Goal: Task Accomplishment & Management: Use online tool/utility

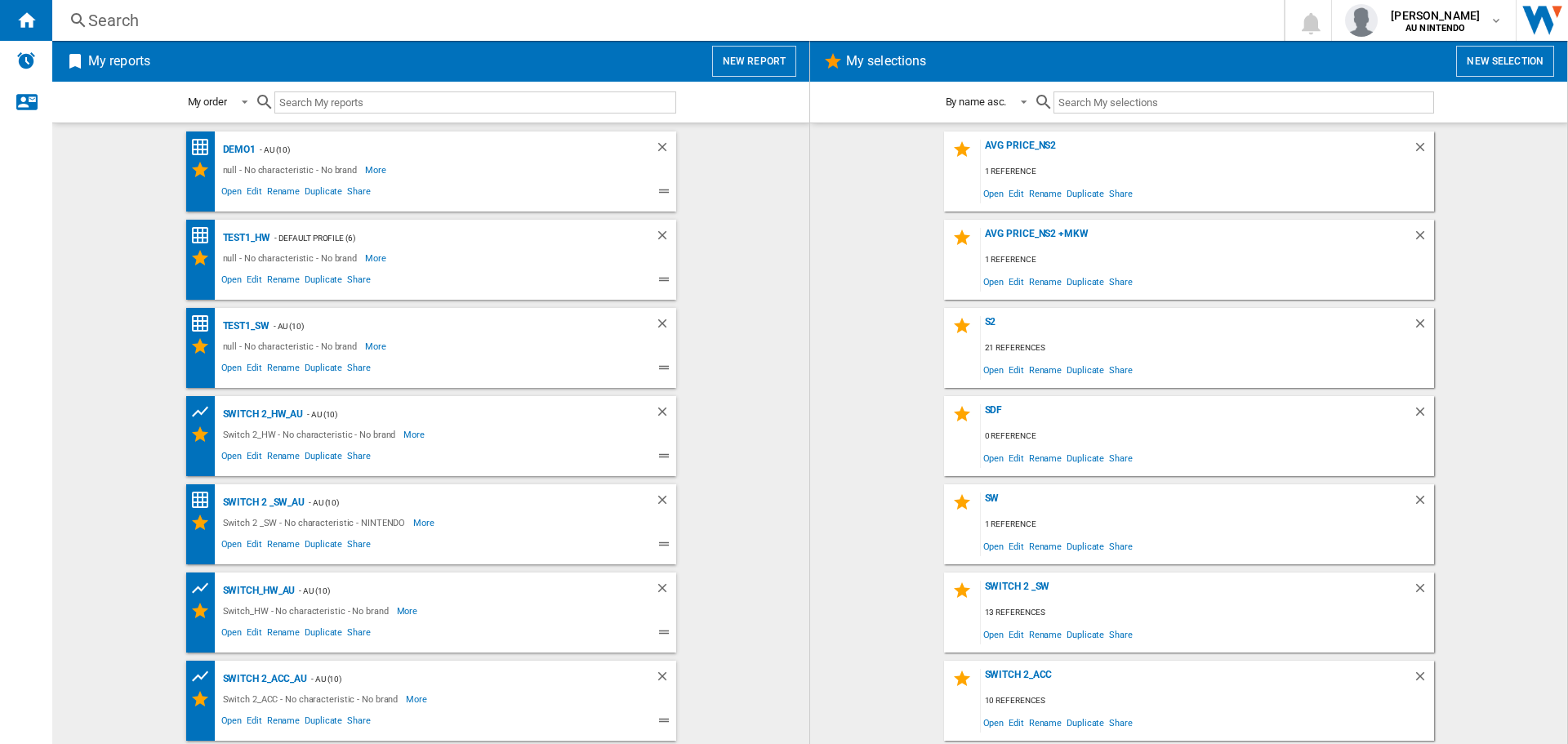
click at [1183, 108] on input "text" at bounding box center [1243, 103] width 379 height 22
click at [751, 66] on button "New report" at bounding box center [754, 62] width 85 height 31
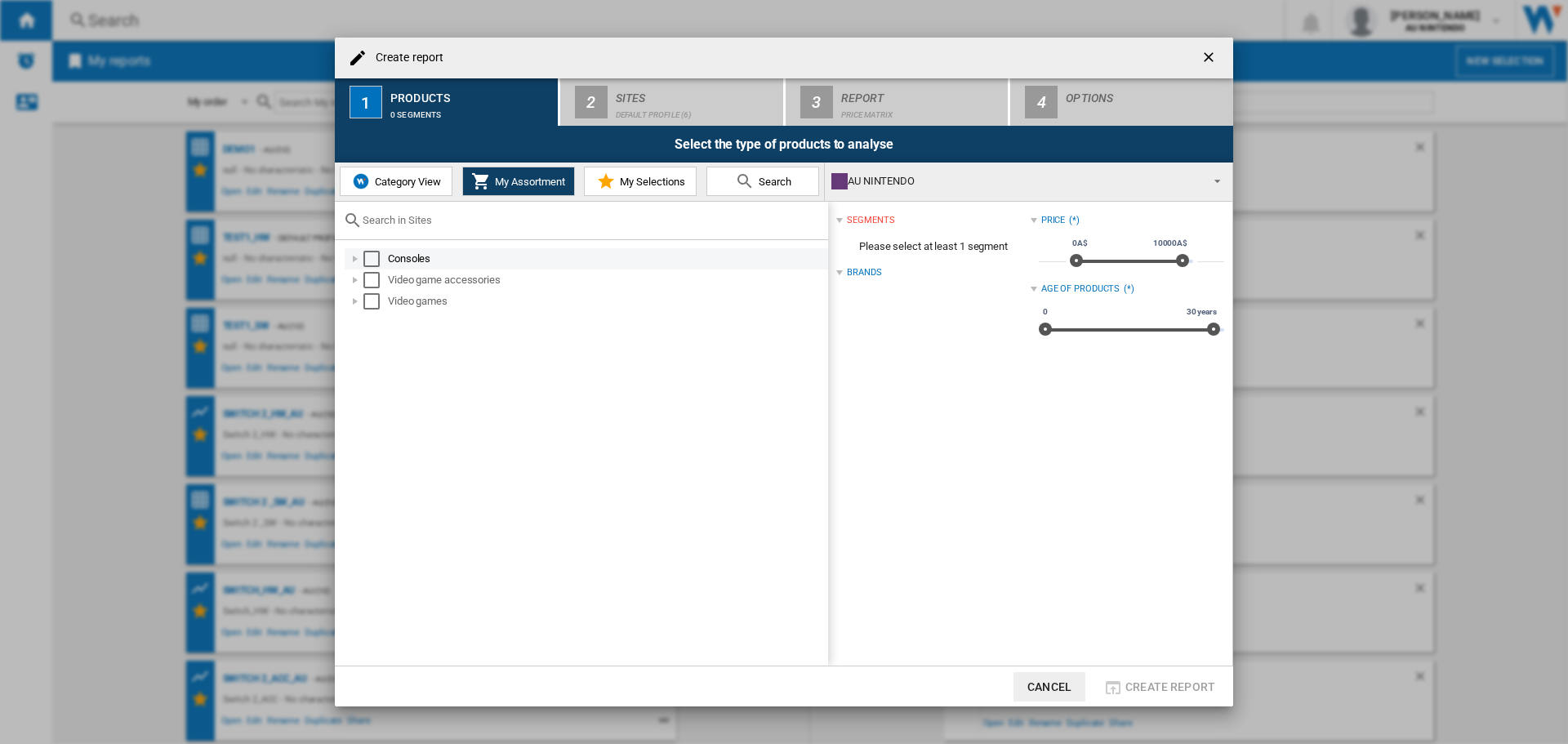
click at [402, 259] on div "Consoles" at bounding box center [606, 259] width 437 height 17
click at [484, 279] on div "Consoles & accessories" at bounding box center [615, 280] width 420 height 17
click at [386, 194] on button "Category View" at bounding box center [396, 181] width 113 height 29
click at [396, 257] on div "Consoles" at bounding box center [602, 259] width 446 height 17
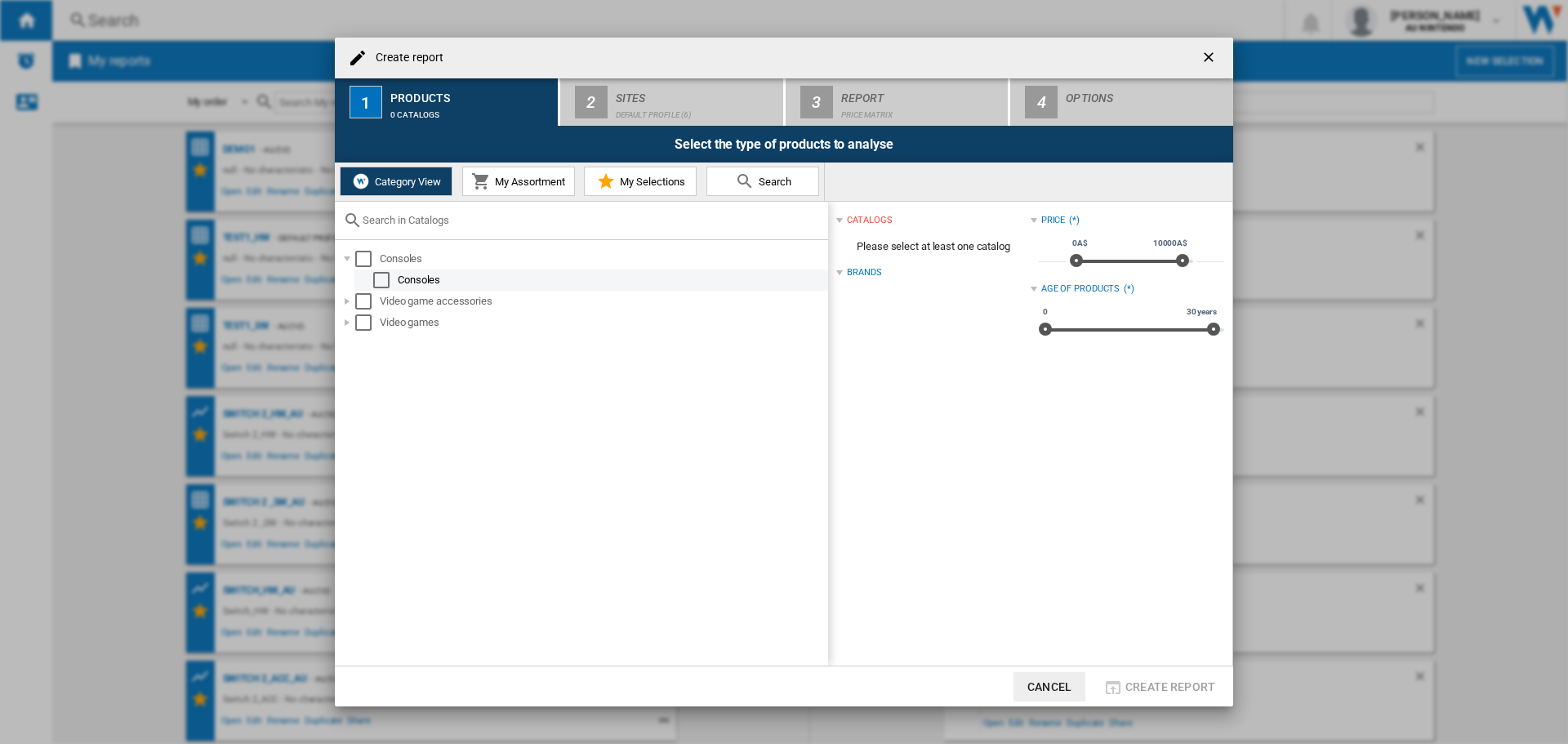
click at [386, 286] on div "Select" at bounding box center [381, 280] width 17 height 17
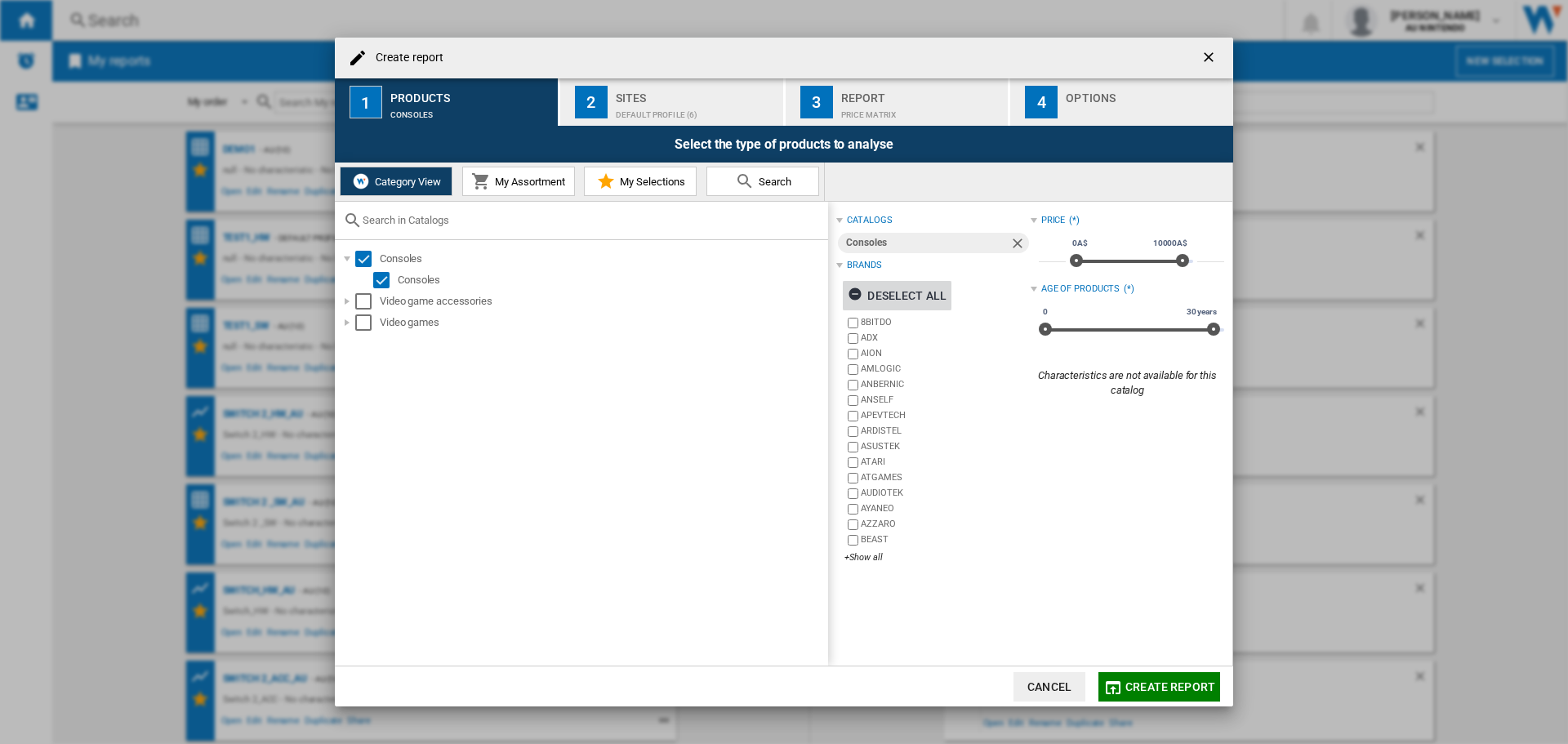
click at [856, 295] on ng-md-icon "button" at bounding box center [857, 296] width 19 height 19
click at [862, 562] on div "+Show all" at bounding box center [937, 557] width 186 height 12
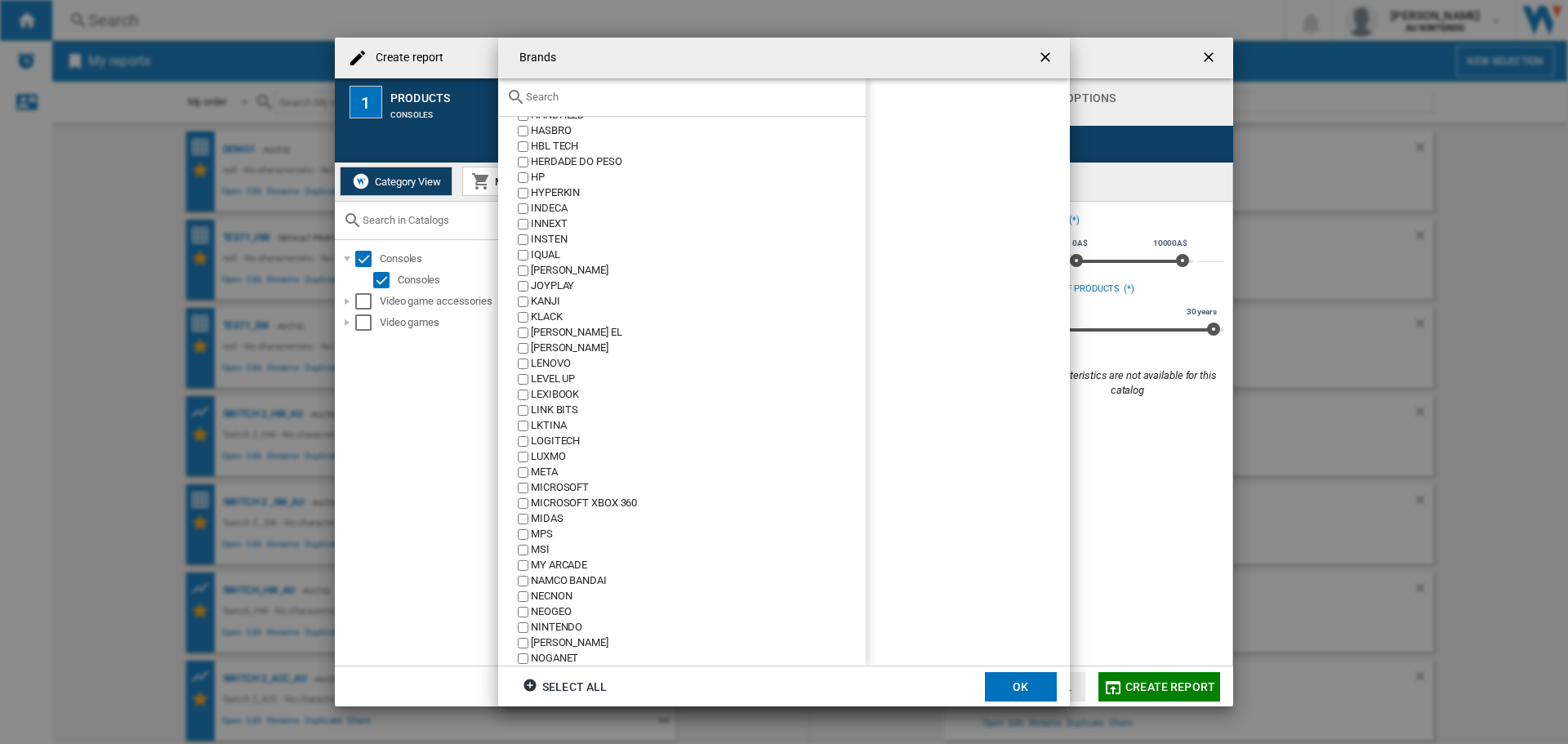
scroll to position [653, 0]
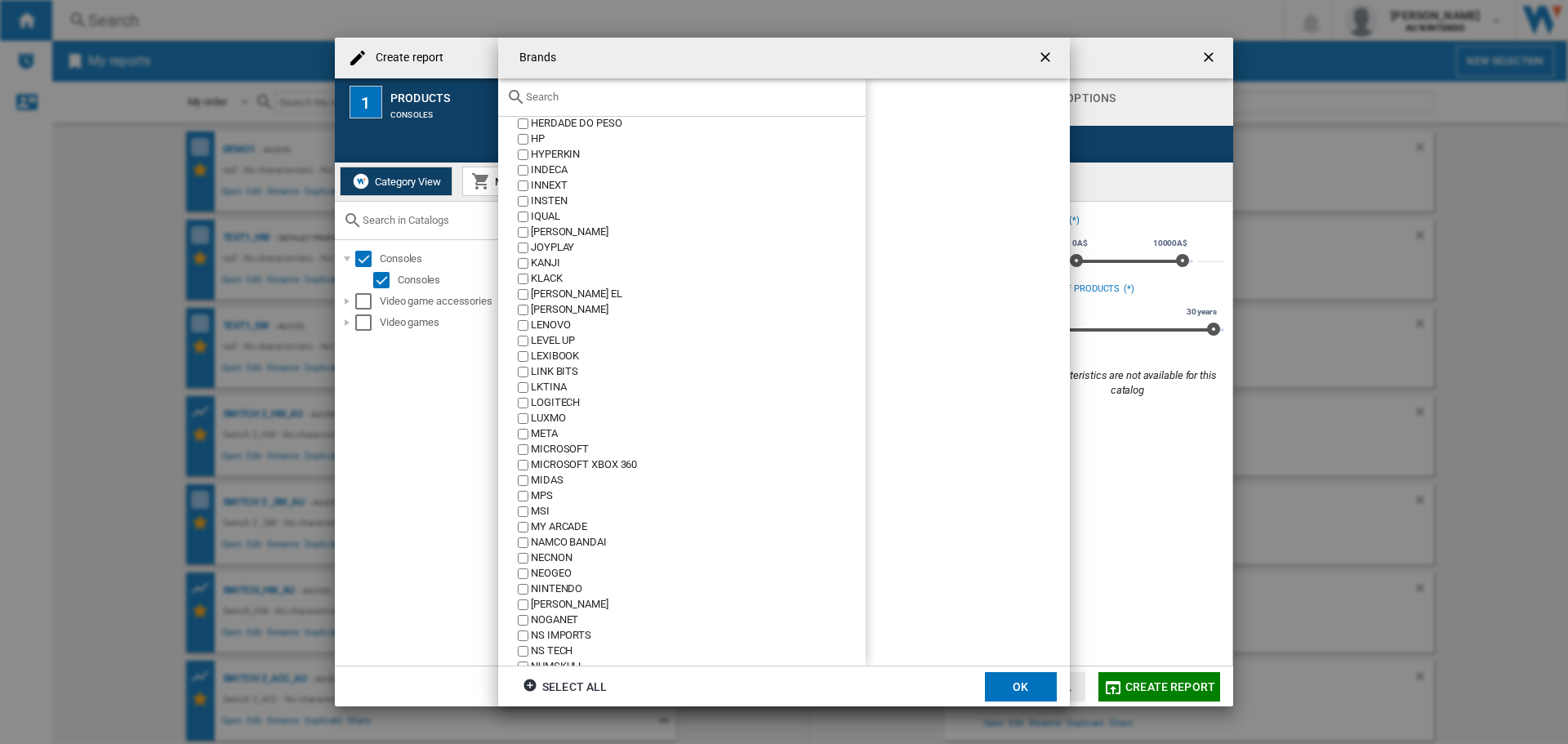
click at [579, 449] on div "MICROSOFT" at bounding box center [698, 449] width 334 height 16
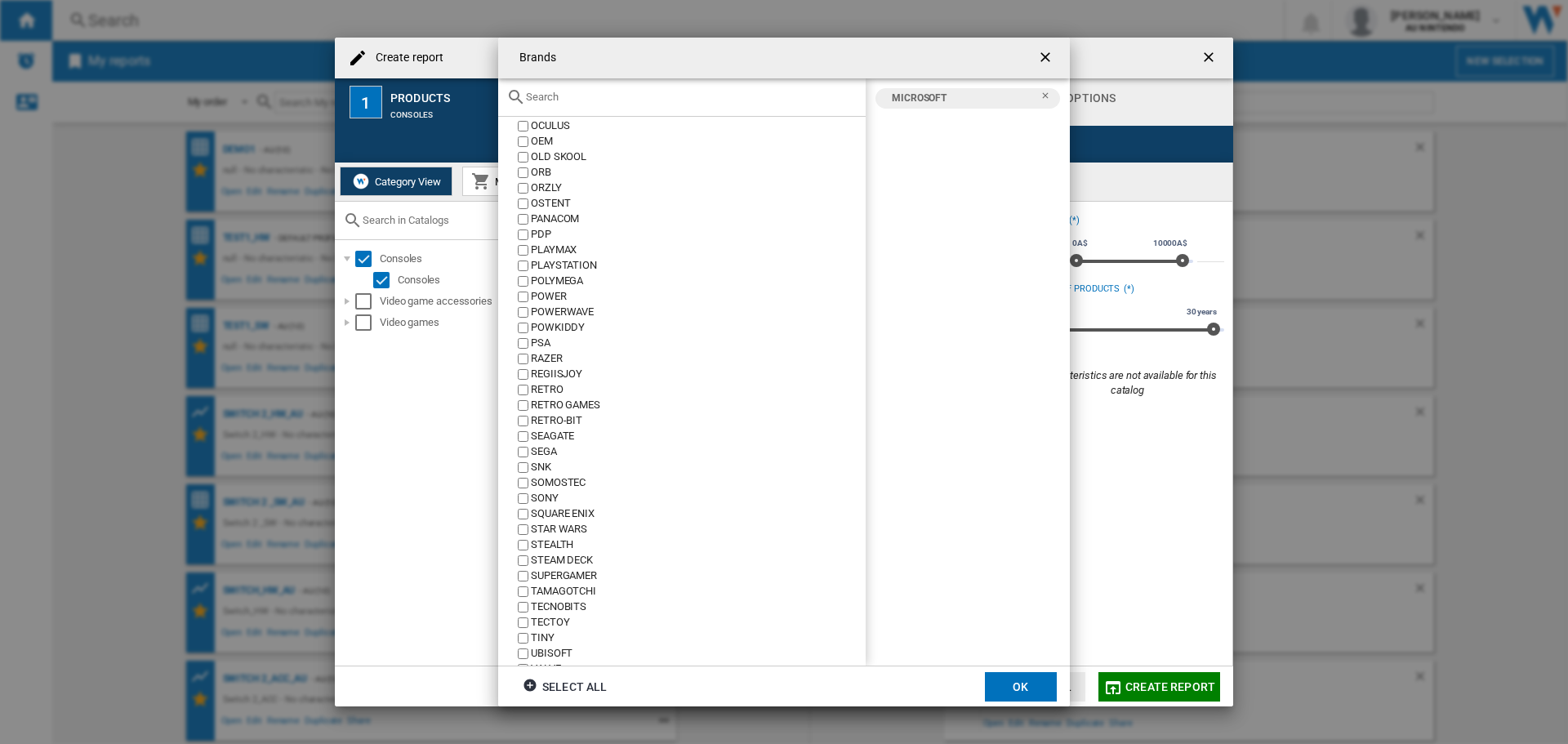
scroll to position [1329, 0]
click at [540, 596] on div "XBOX" at bounding box center [698, 595] width 334 height 16
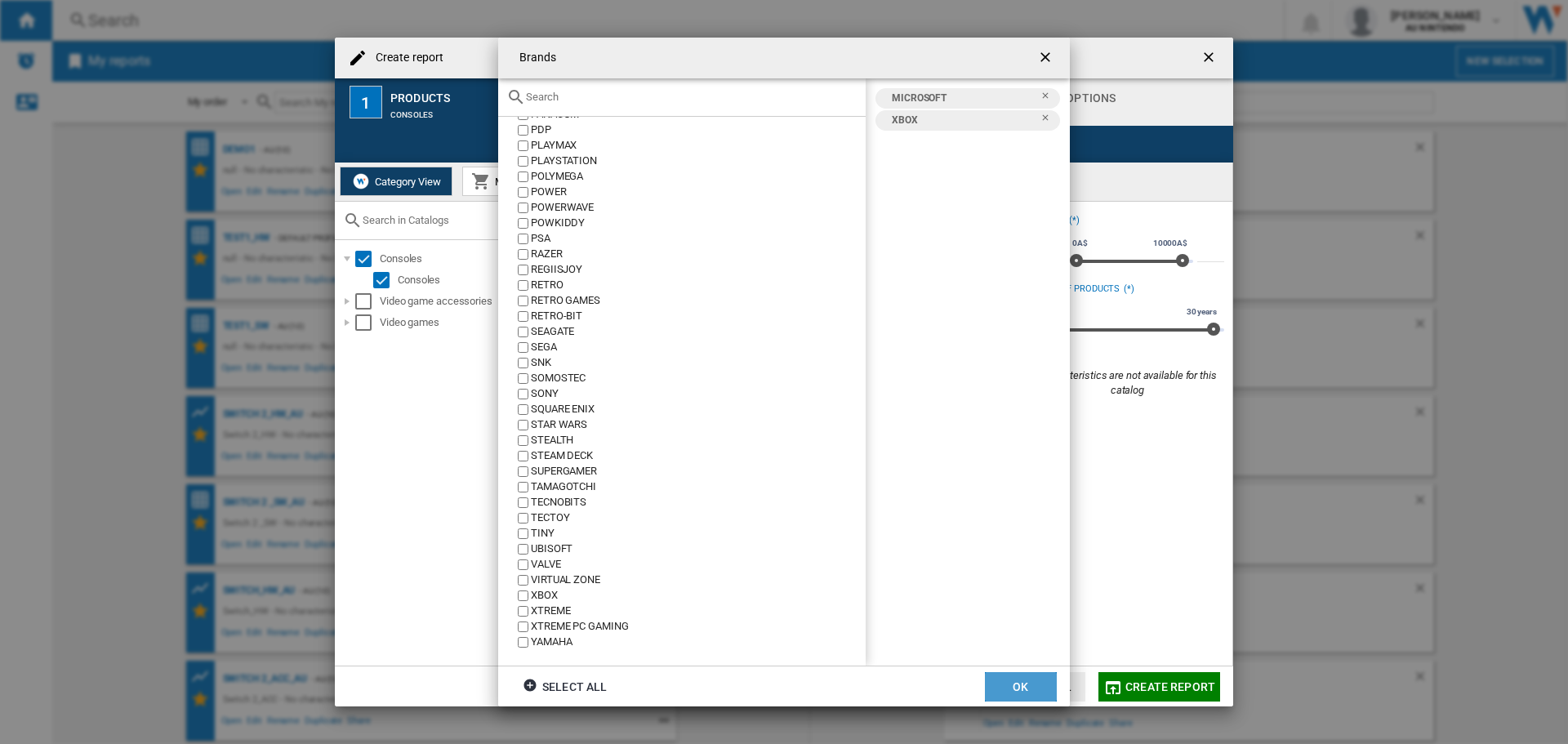
click at [1010, 683] on button "OK" at bounding box center [1021, 686] width 72 height 29
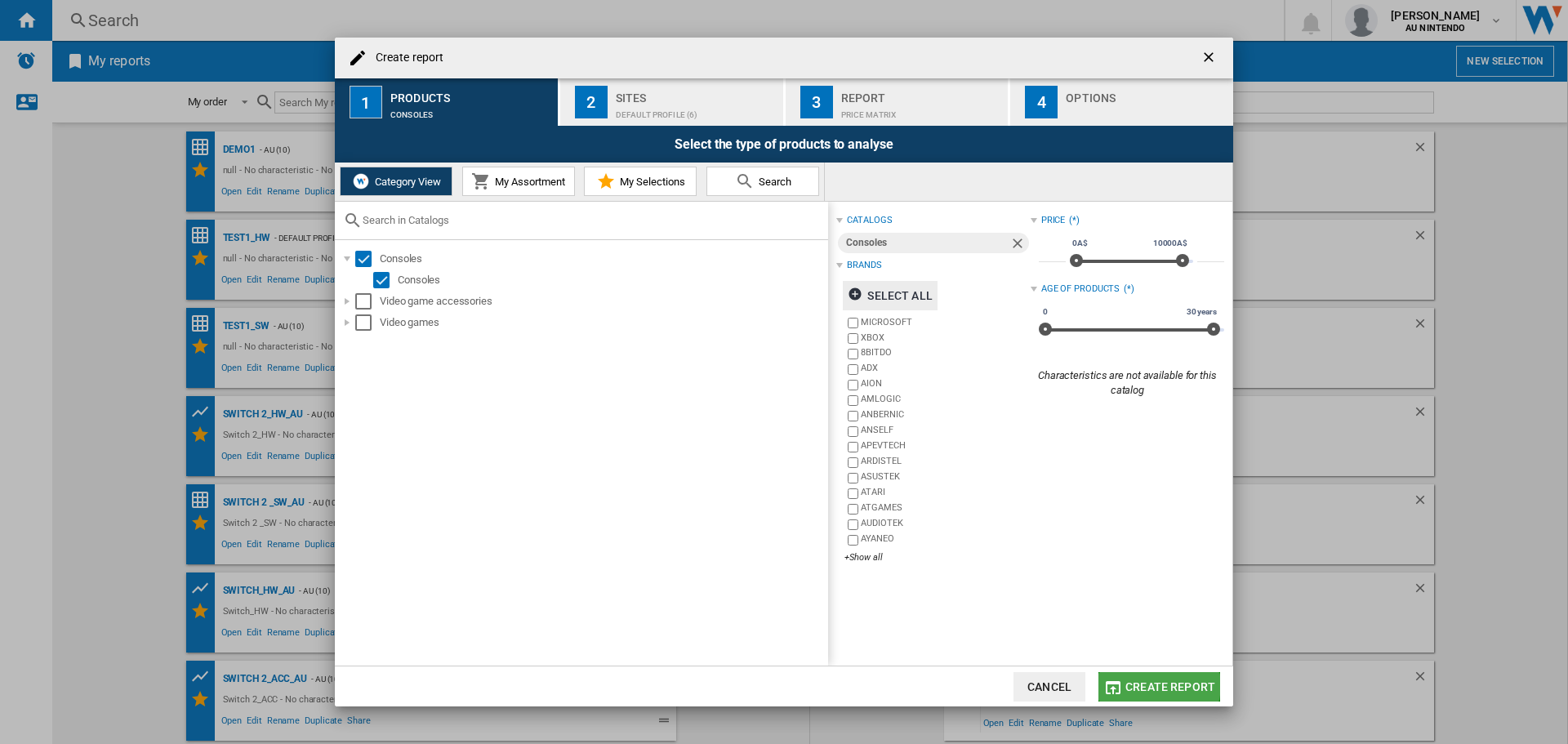
click at [1145, 685] on span "Create report" at bounding box center [1170, 686] width 90 height 13
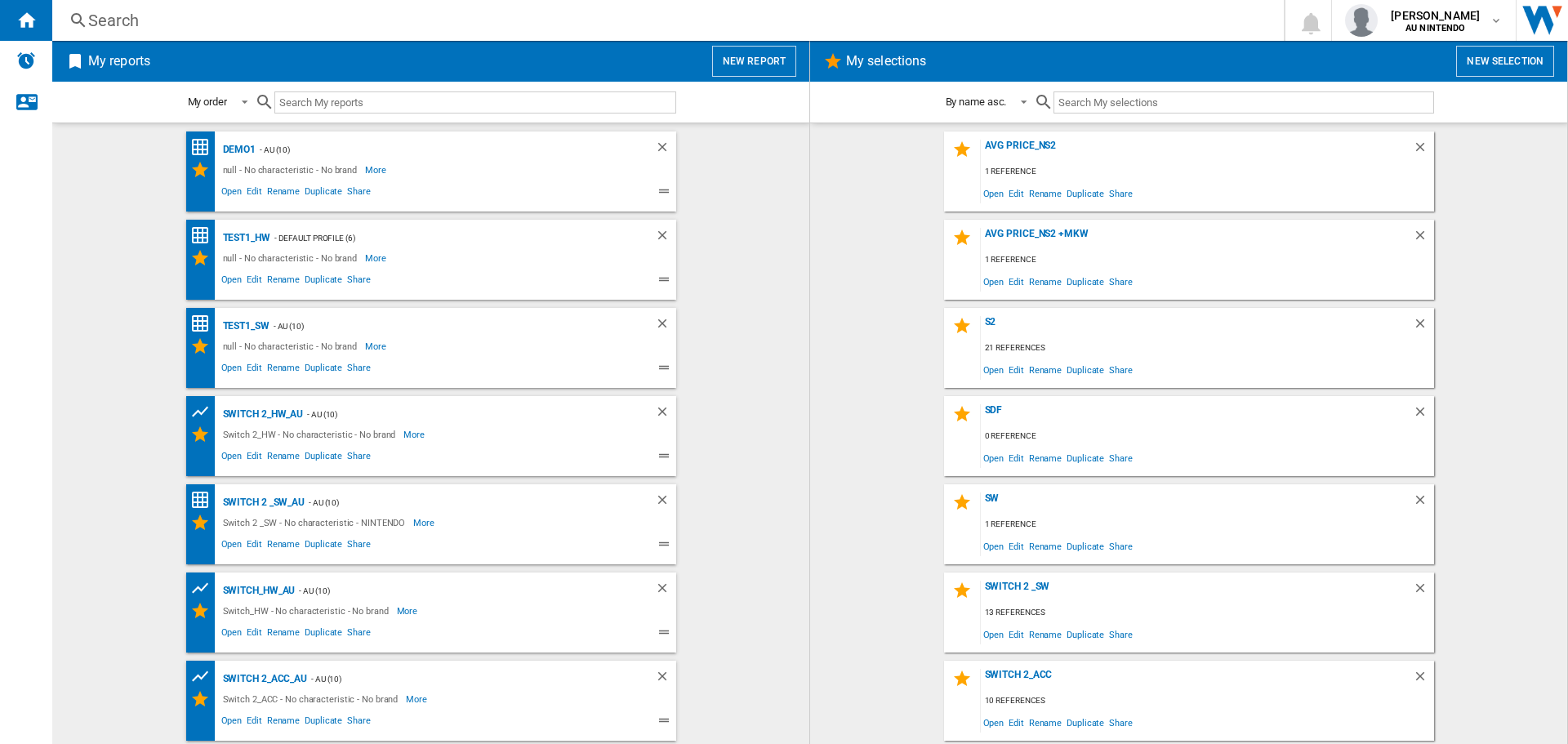
click at [715, 62] on button "New report" at bounding box center [754, 62] width 85 height 31
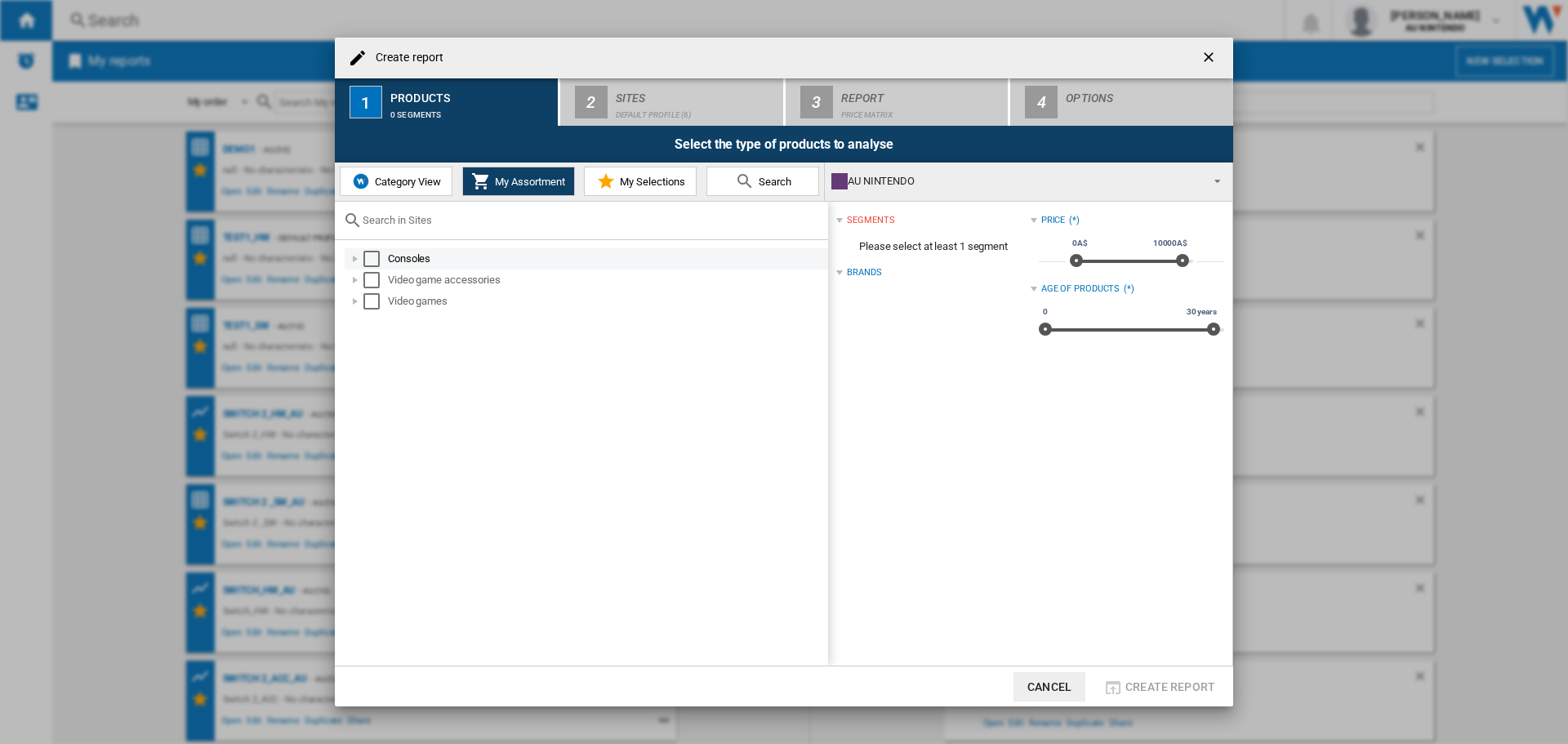
click at [420, 256] on div "Consoles" at bounding box center [606, 259] width 437 height 17
click at [392, 284] on div "Select" at bounding box center [389, 280] width 17 height 17
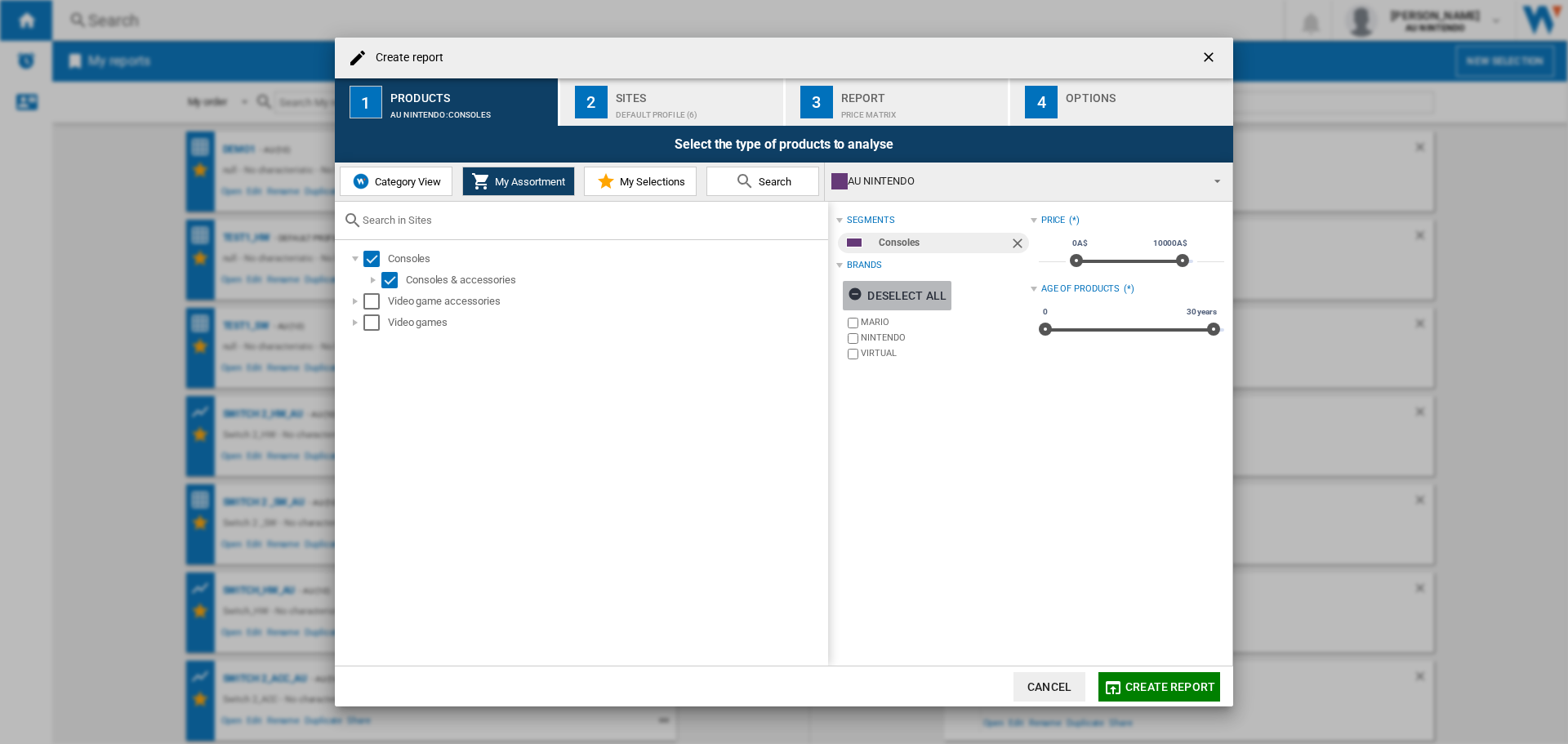
click at [855, 297] on ng-md-icon "Create report ..." at bounding box center [857, 296] width 19 height 19
click at [391, 187] on span "Category View" at bounding box center [406, 181] width 70 height 12
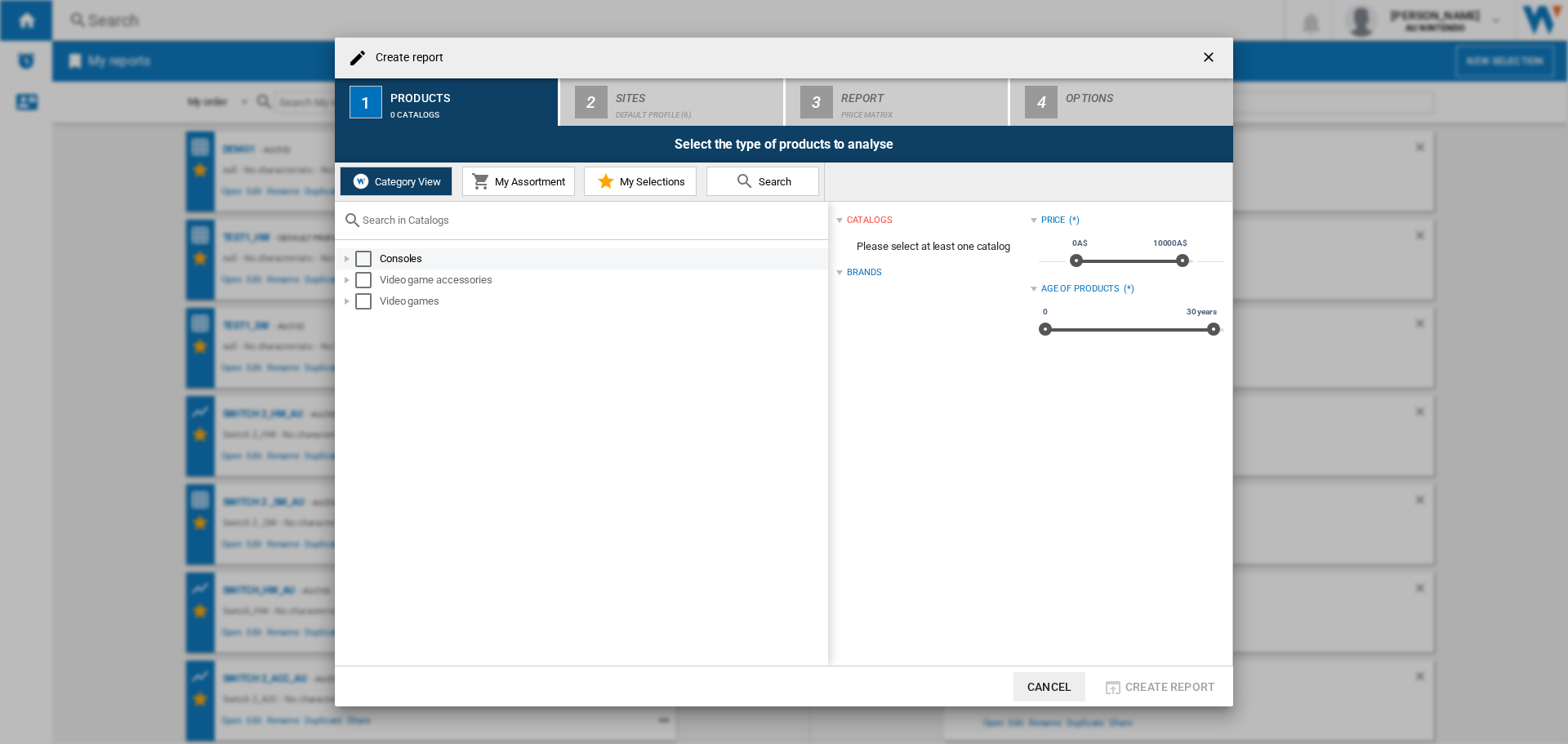
click at [372, 261] on md-checkbox "Select" at bounding box center [367, 259] width 25 height 17
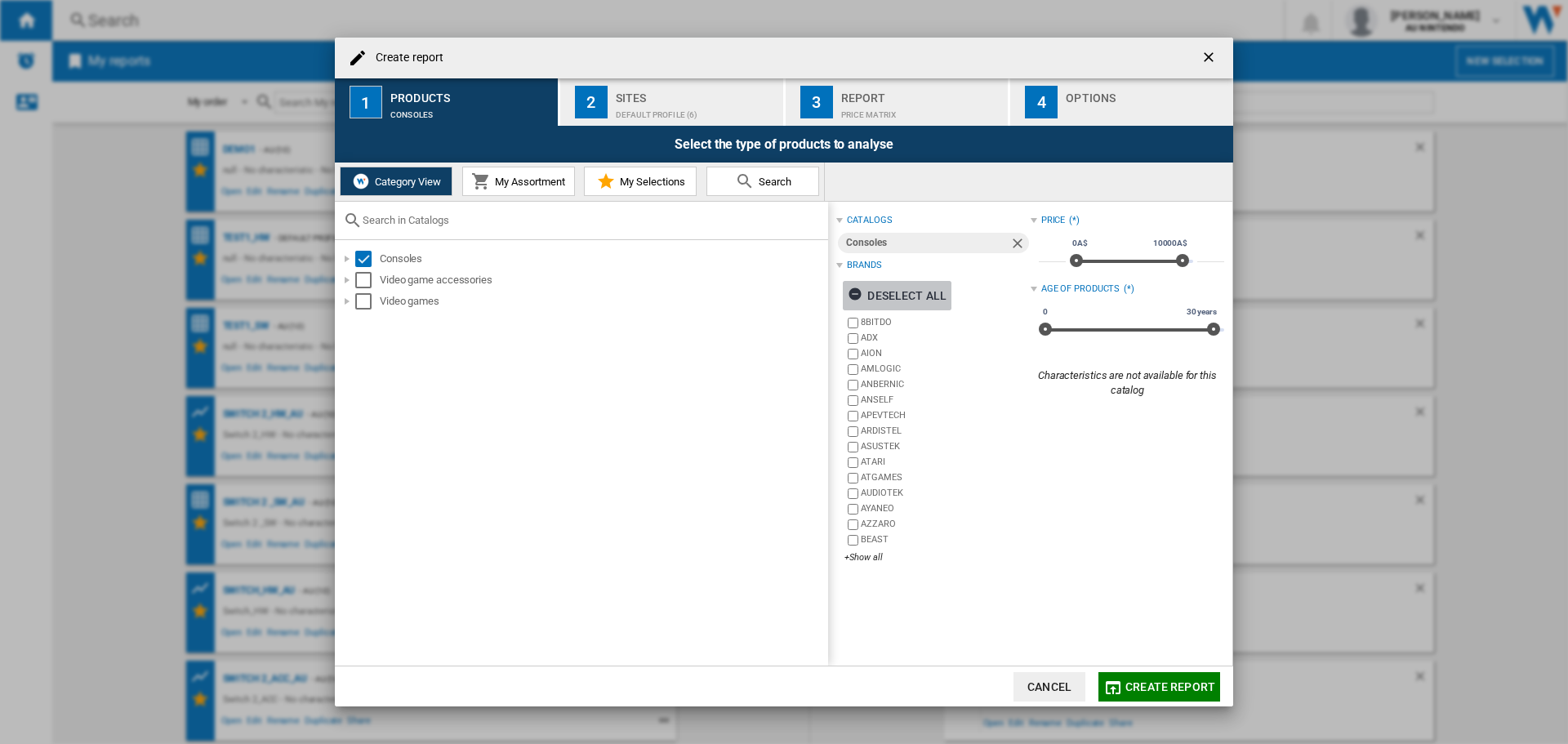
drag, startPoint x: 855, startPoint y: 293, endPoint x: 899, endPoint y: 369, distance: 87.8
click at [855, 294] on ng-md-icon "Create report ..." at bounding box center [857, 296] width 19 height 19
click at [873, 555] on div "+Show all" at bounding box center [937, 557] width 186 height 12
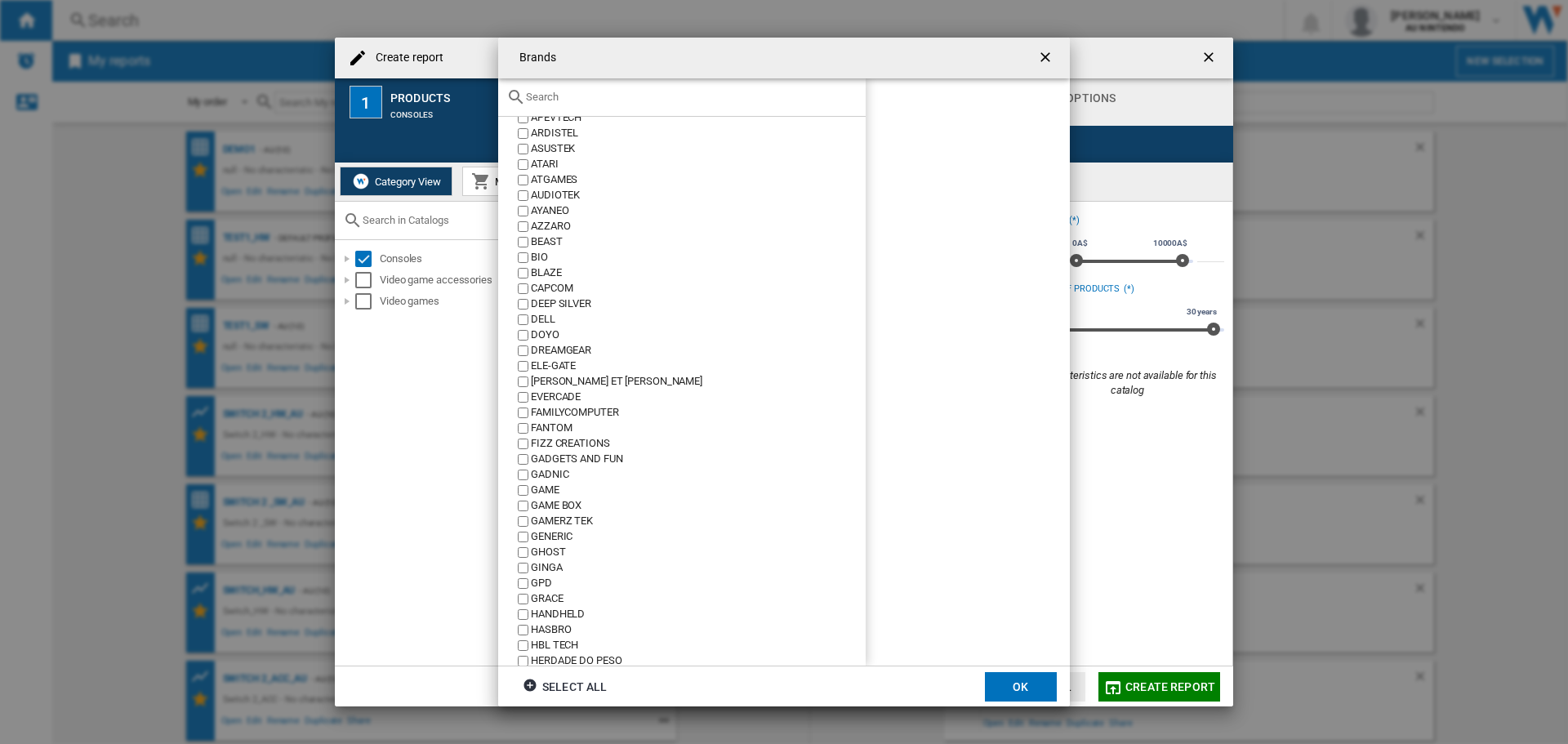
scroll to position [571, 0]
click at [557, 529] on div "MICROSOFT" at bounding box center [698, 531] width 334 height 16
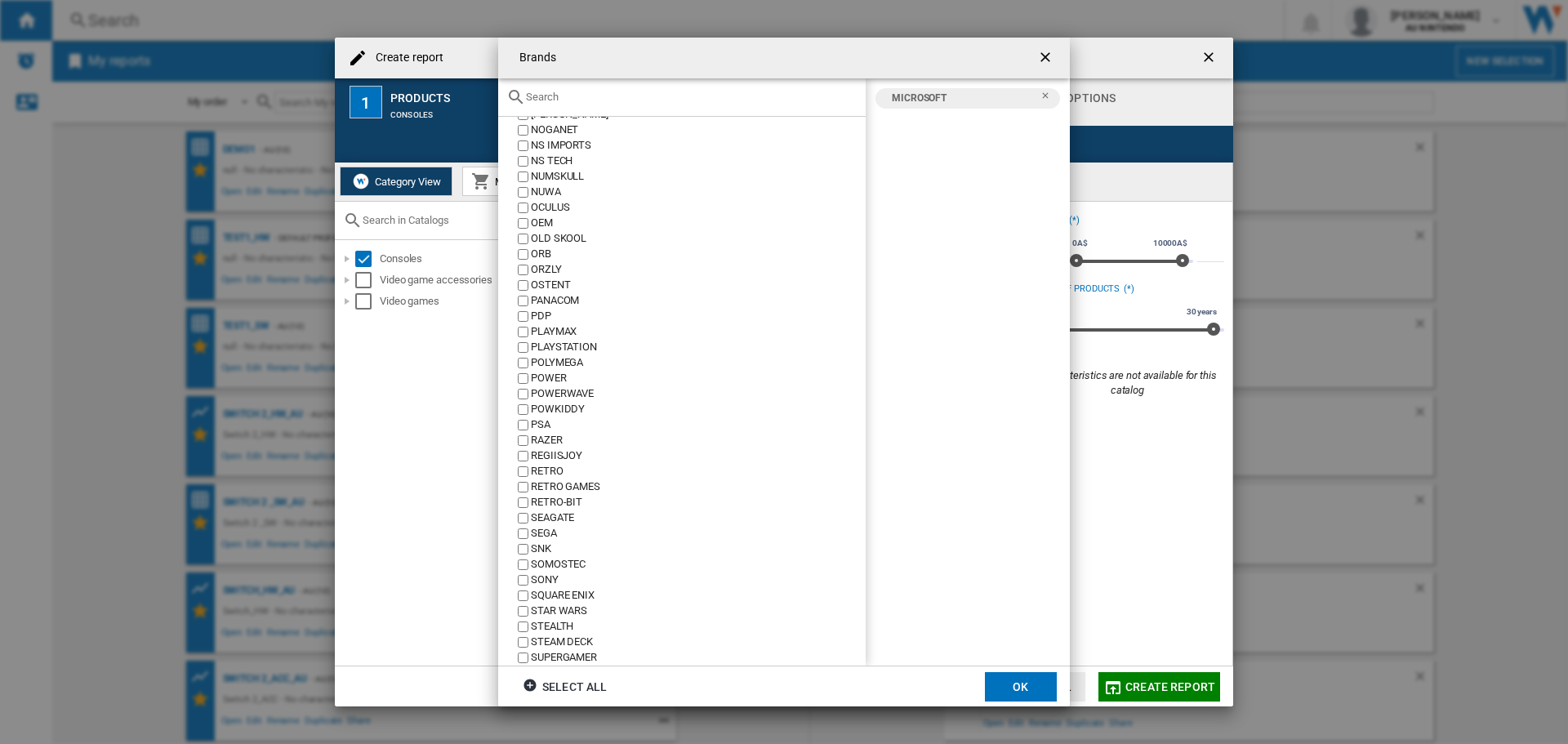
scroll to position [1329, 0]
drag, startPoint x: 571, startPoint y: 591, endPoint x: 539, endPoint y: 593, distance: 32.1
click at [553, 592] on div "XBOX" at bounding box center [698, 595] width 334 height 16
click at [533, 593] on div "XBOX" at bounding box center [698, 595] width 334 height 16
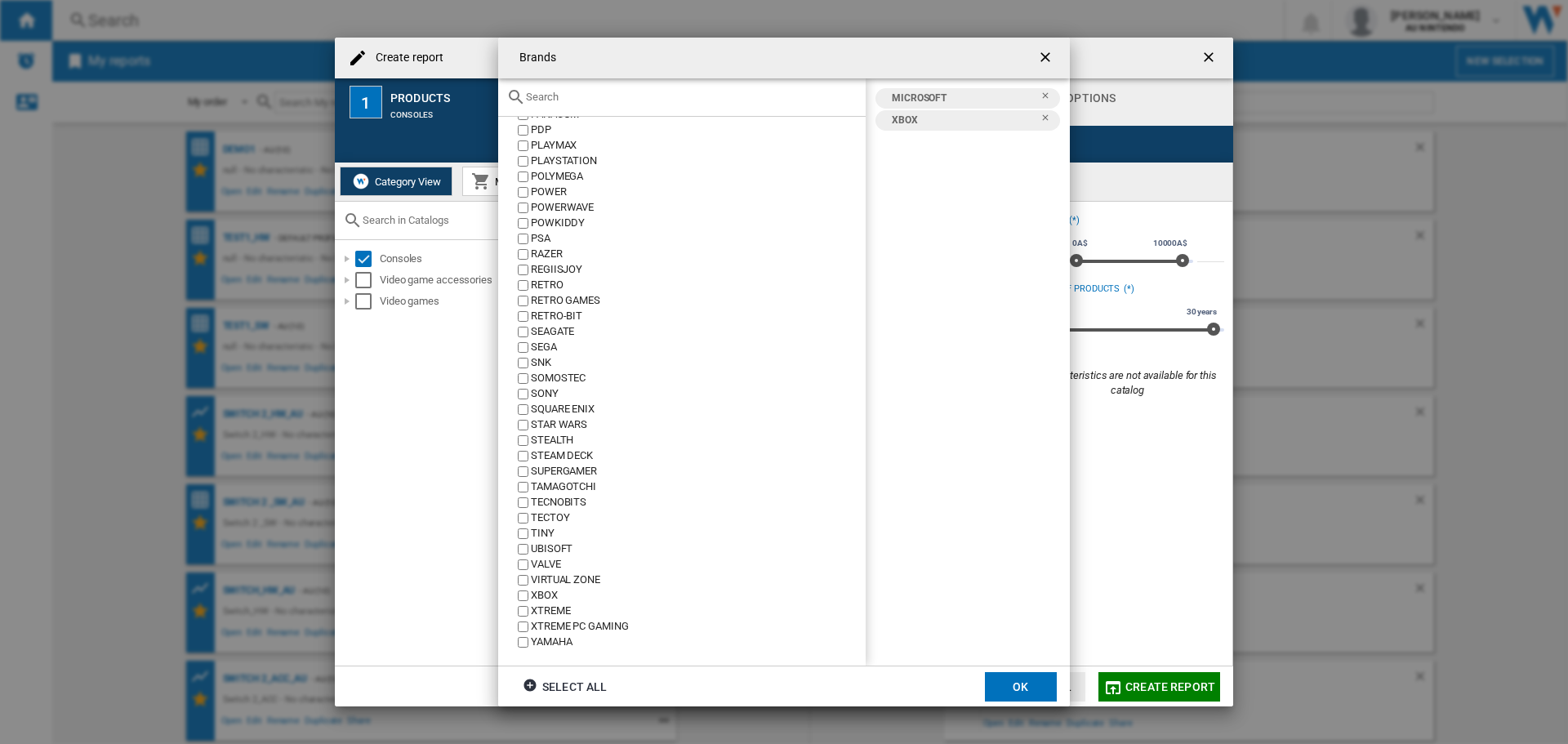
click at [987, 682] on button "OK" at bounding box center [1021, 686] width 72 height 29
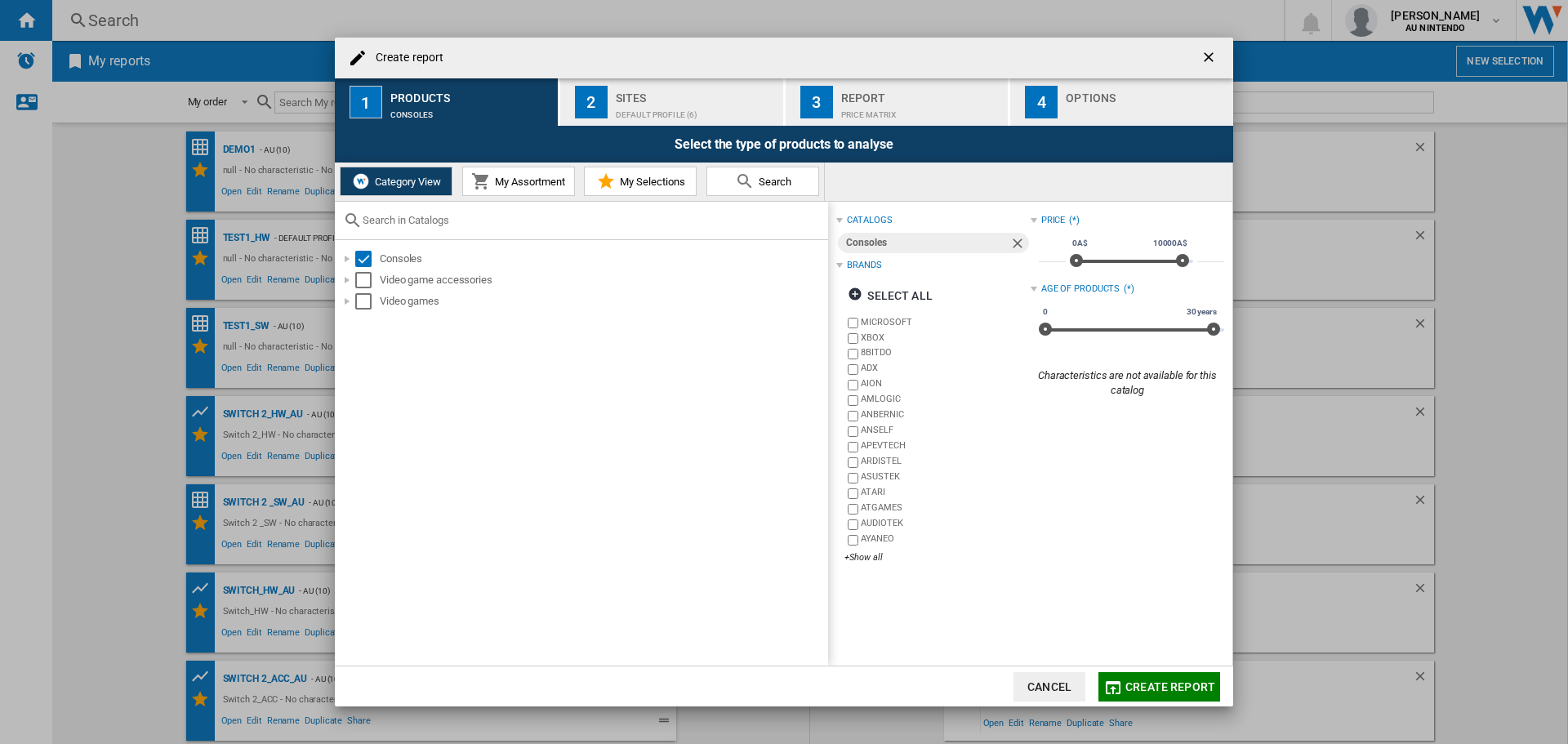
click at [463, 168] on button "My Assortment" at bounding box center [518, 181] width 113 height 29
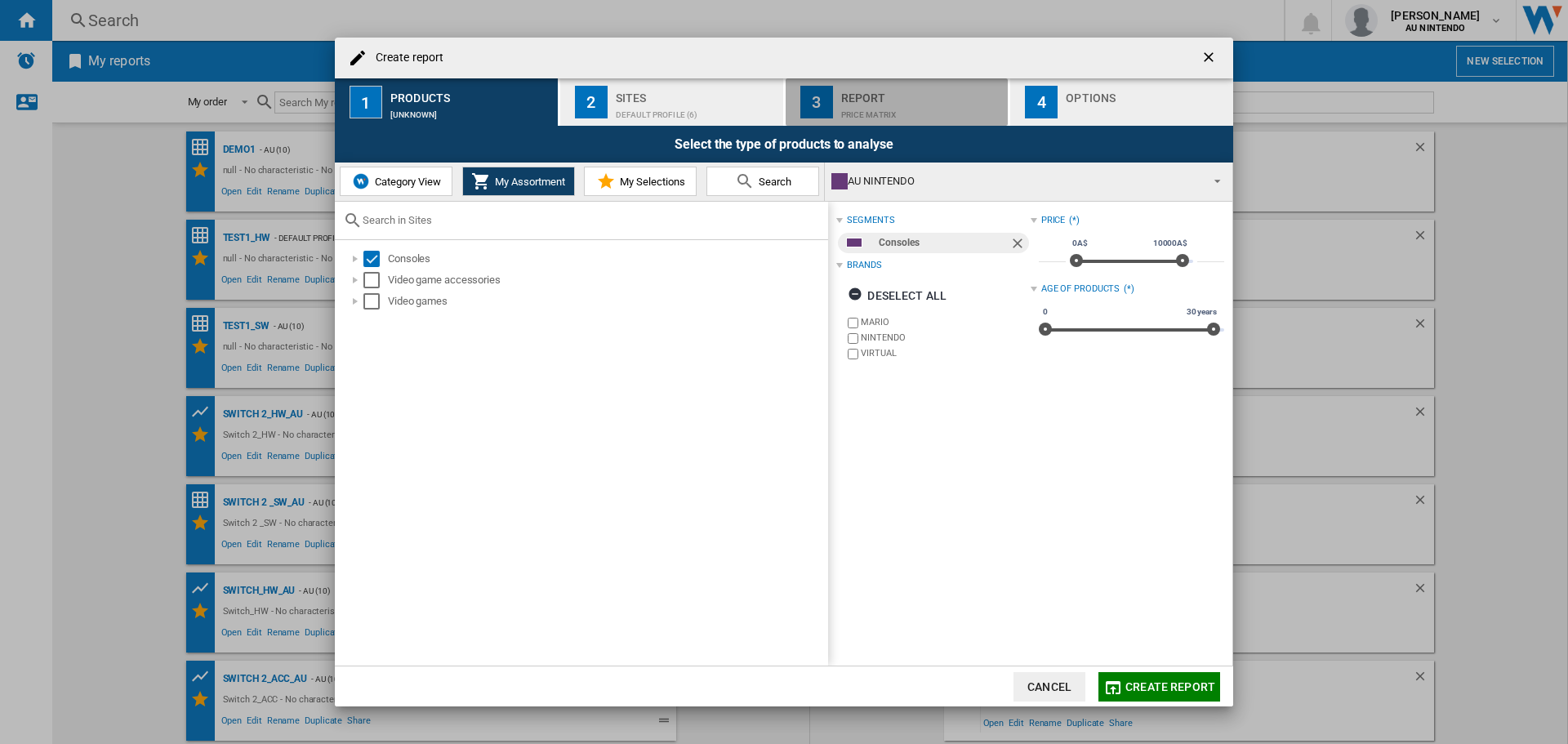
click at [853, 97] on div "Report" at bounding box center [920, 93] width 161 height 17
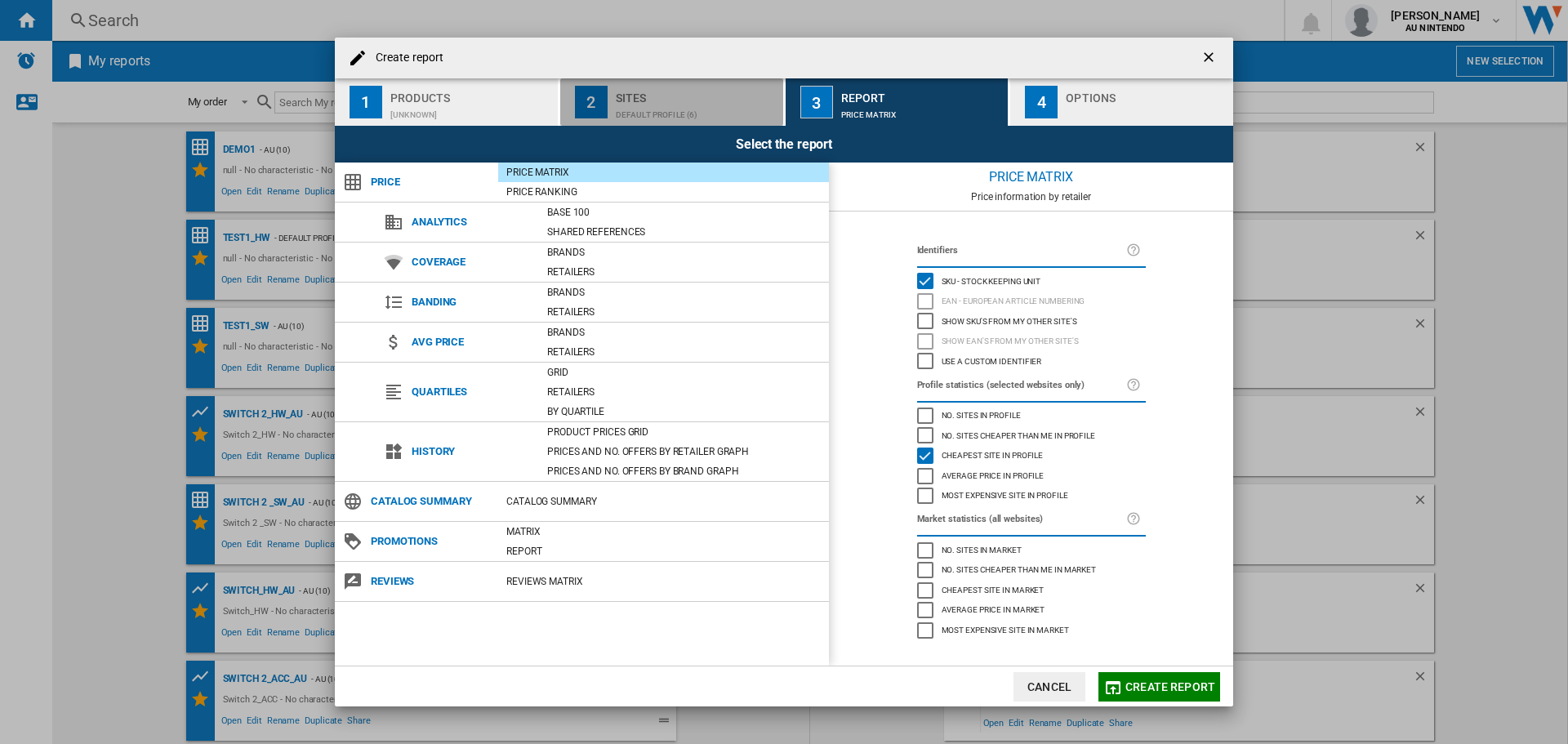
click at [657, 104] on div "Default profile (6)" at bounding box center [695, 110] width 161 height 17
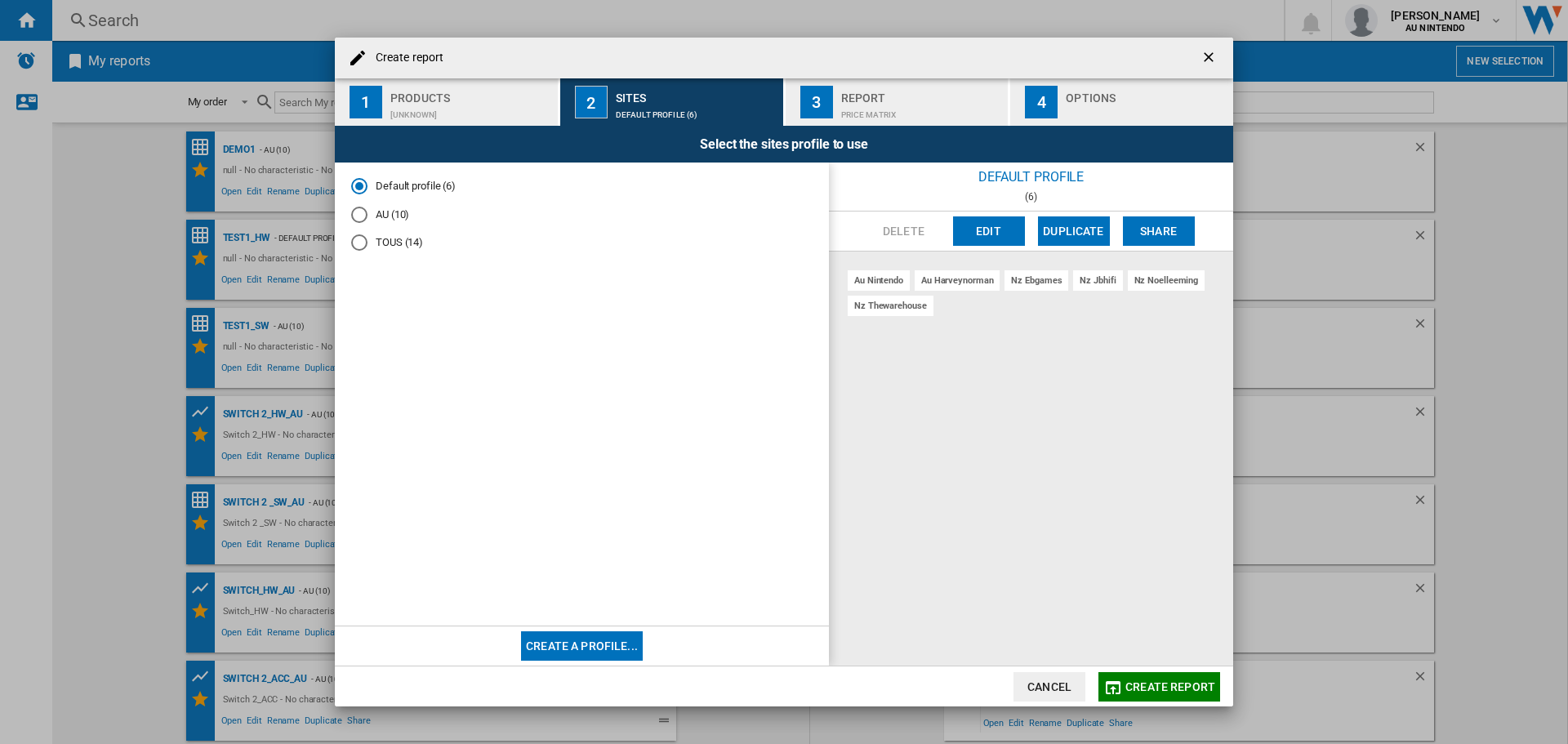
click at [403, 217] on md-radio-button "AU (10)" at bounding box center [581, 214] width 461 height 16
click at [1152, 680] on span "Create report" at bounding box center [1170, 686] width 90 height 13
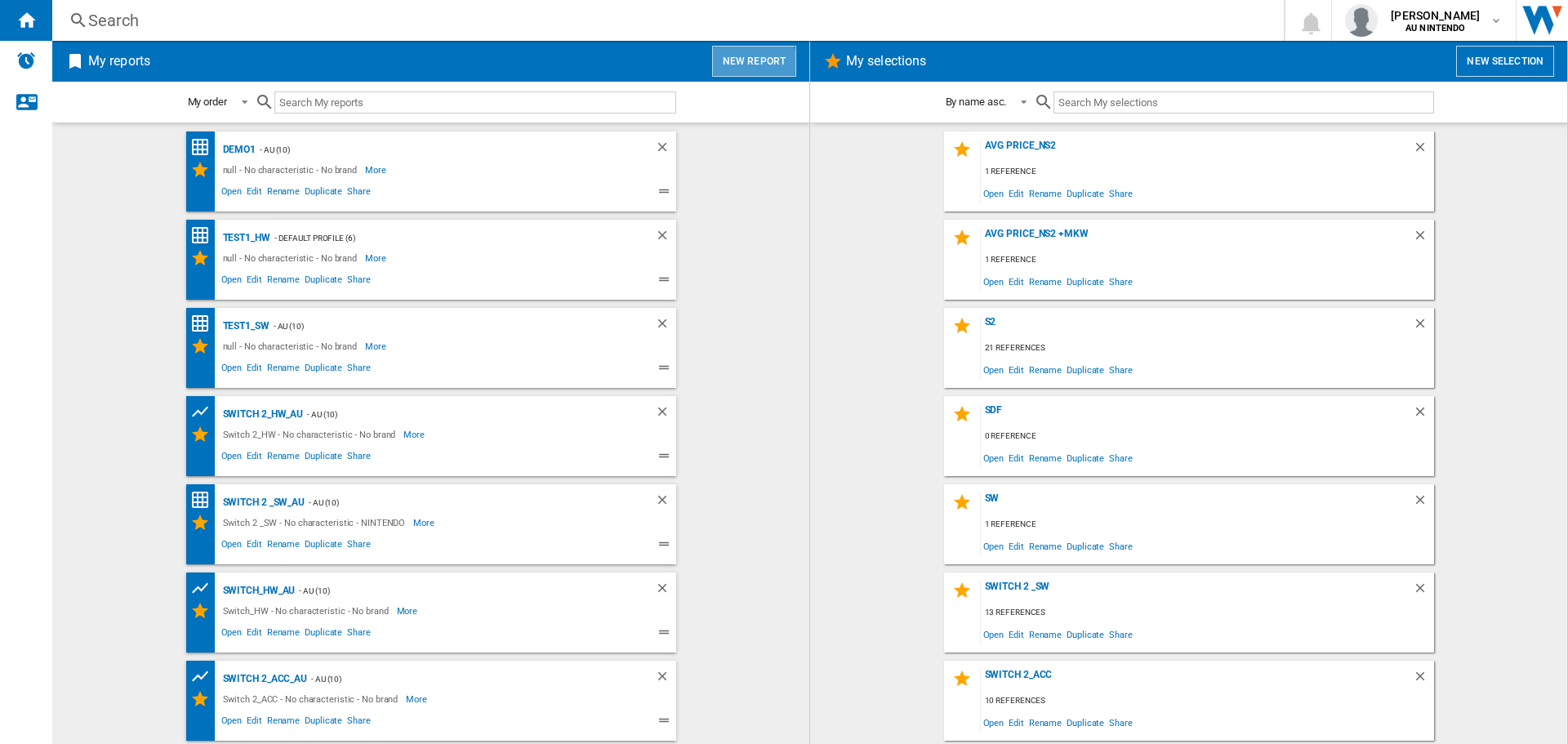
click at [746, 67] on button "New report" at bounding box center [754, 62] width 85 height 31
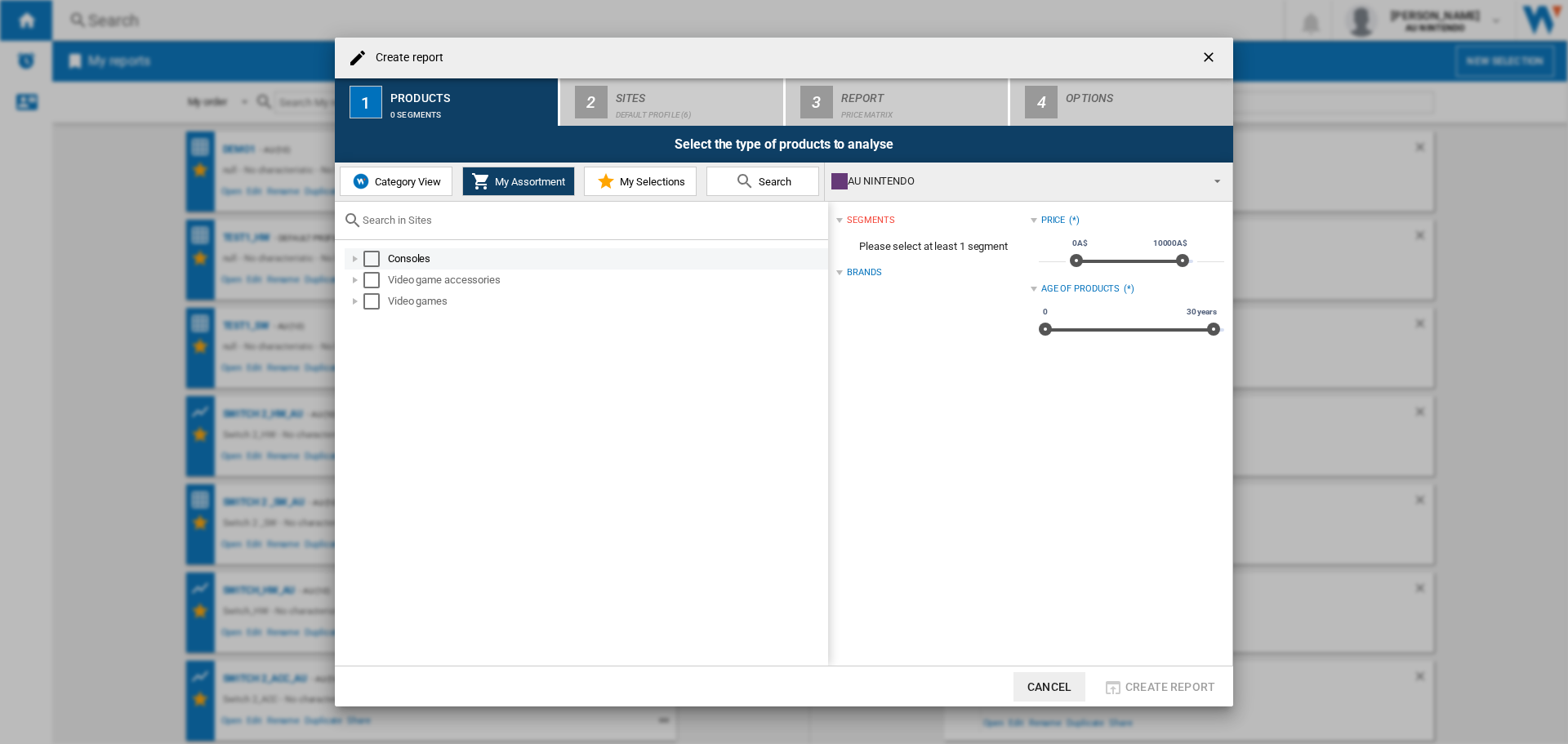
click at [354, 260] on div "Create report ..." at bounding box center [355, 259] width 17 height 17
click at [385, 273] on div "Select" at bounding box center [389, 280] width 17 height 17
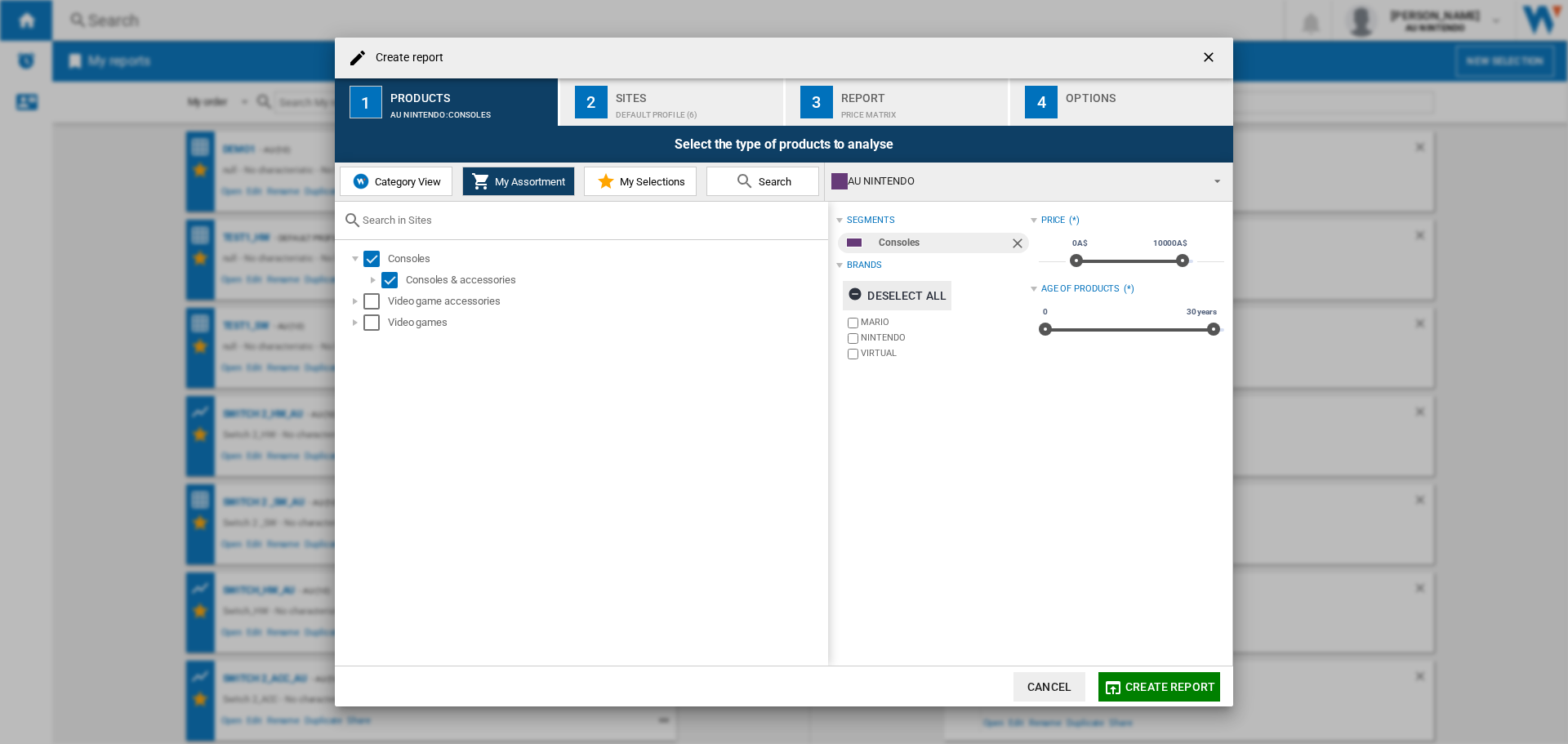
click at [857, 295] on ng-md-icon "Create report ..." at bounding box center [857, 296] width 19 height 19
click at [388, 186] on span "Category View" at bounding box center [406, 181] width 70 height 12
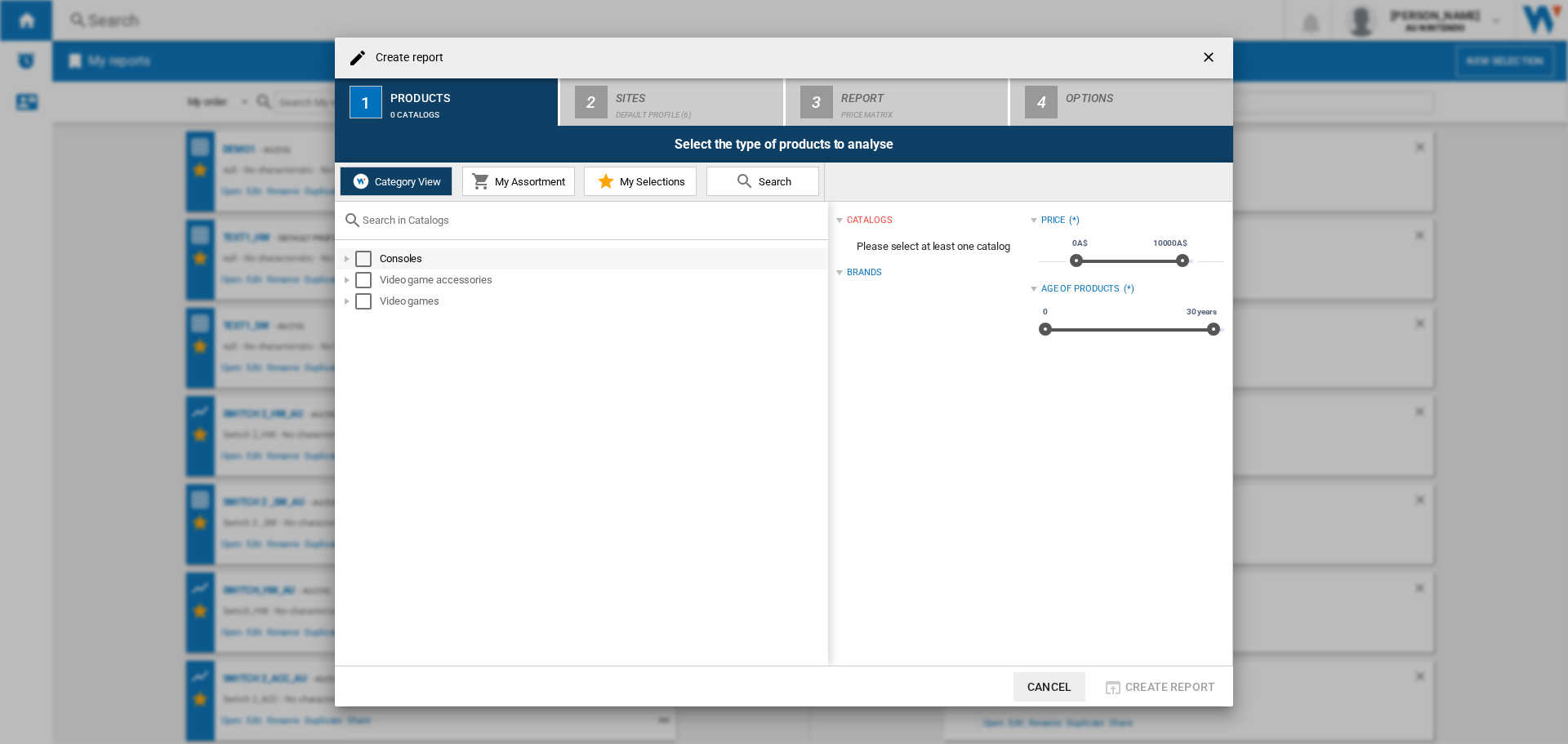
click at [352, 259] on div "Create report ..." at bounding box center [347, 259] width 17 height 17
click at [382, 285] on div "Select" at bounding box center [381, 280] width 17 height 17
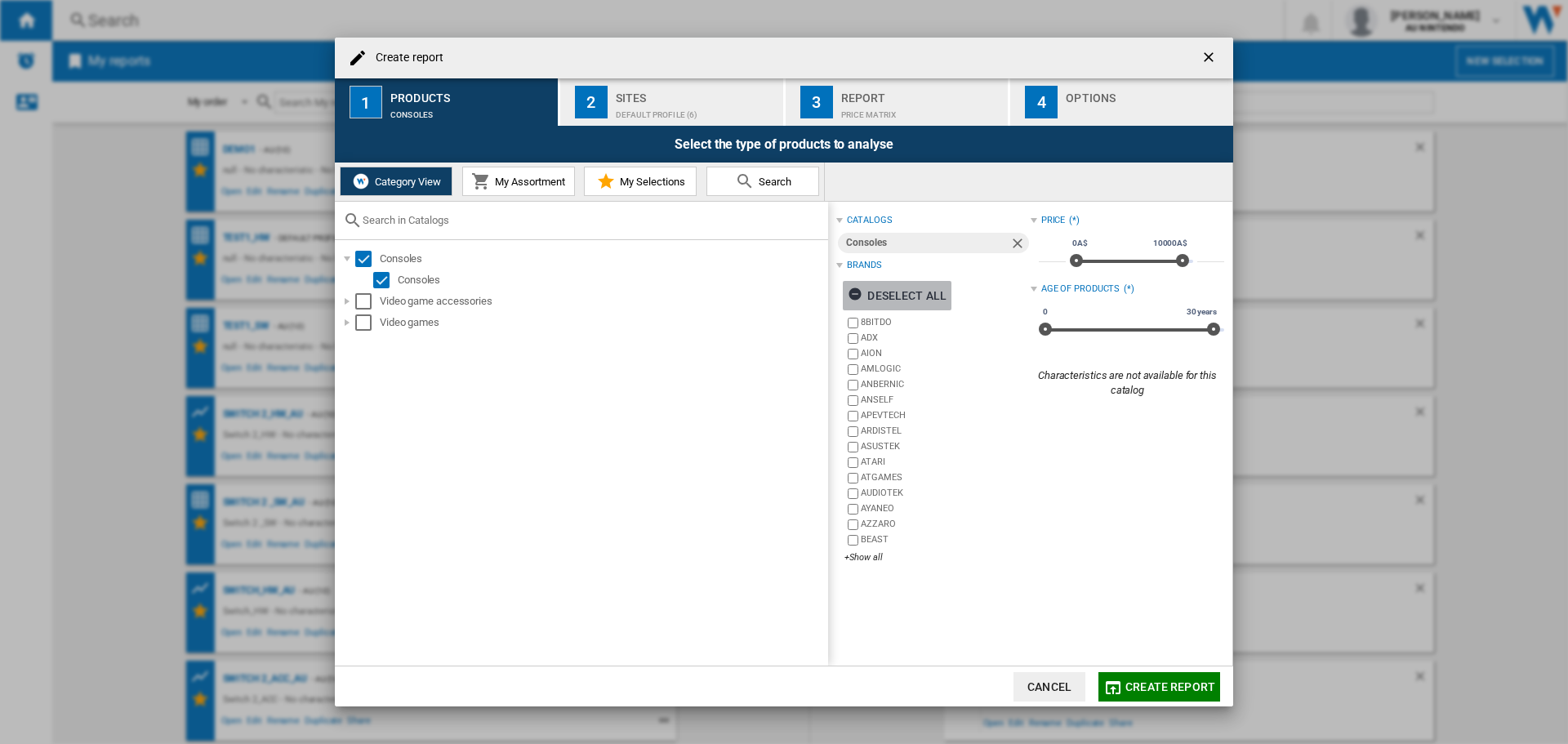
click at [855, 290] on ng-md-icon "Create report ..." at bounding box center [857, 296] width 19 height 19
click at [870, 555] on div "+Show all" at bounding box center [937, 557] width 186 height 12
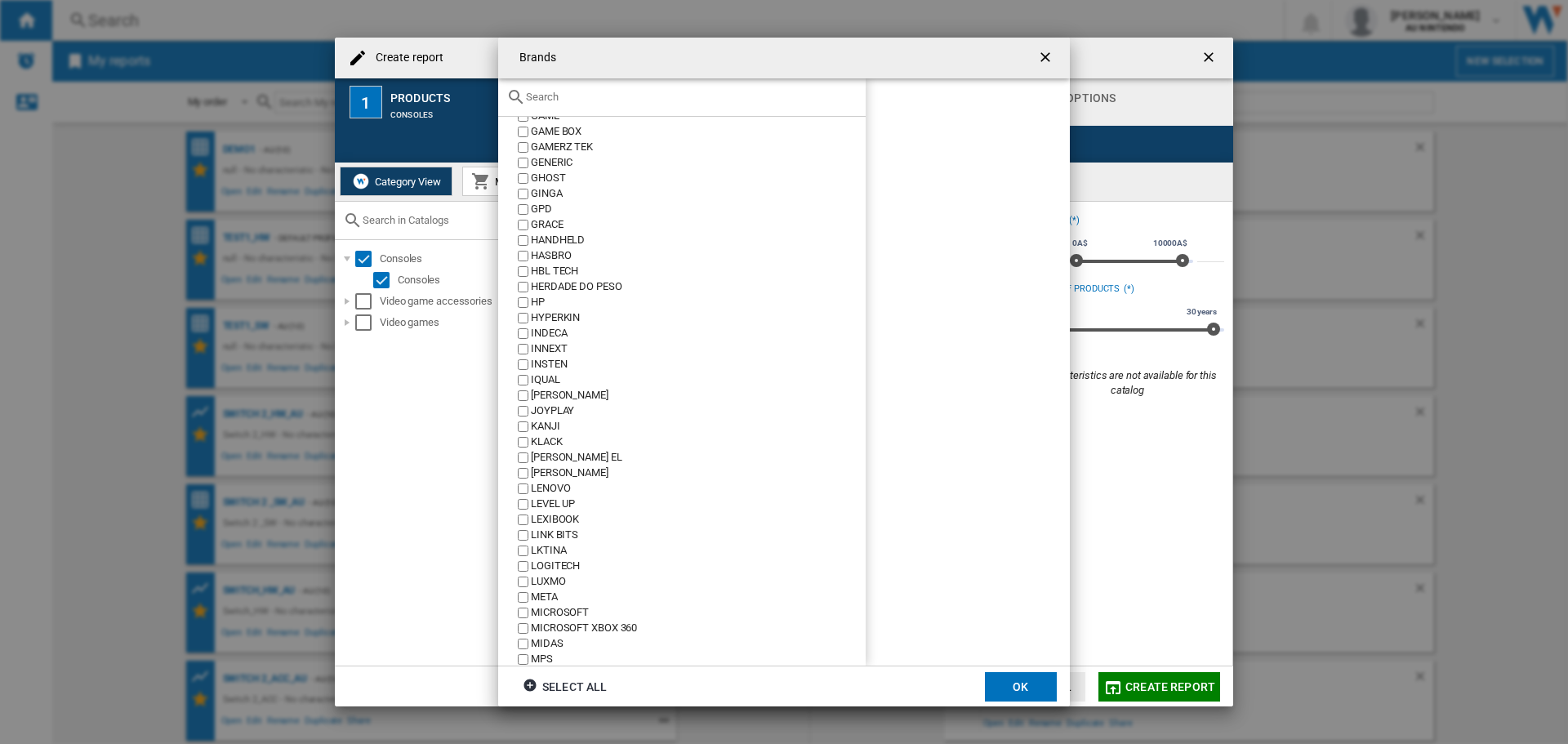
scroll to position [571, 0]
click at [544, 537] on div "MICROSOFT" at bounding box center [698, 531] width 334 height 16
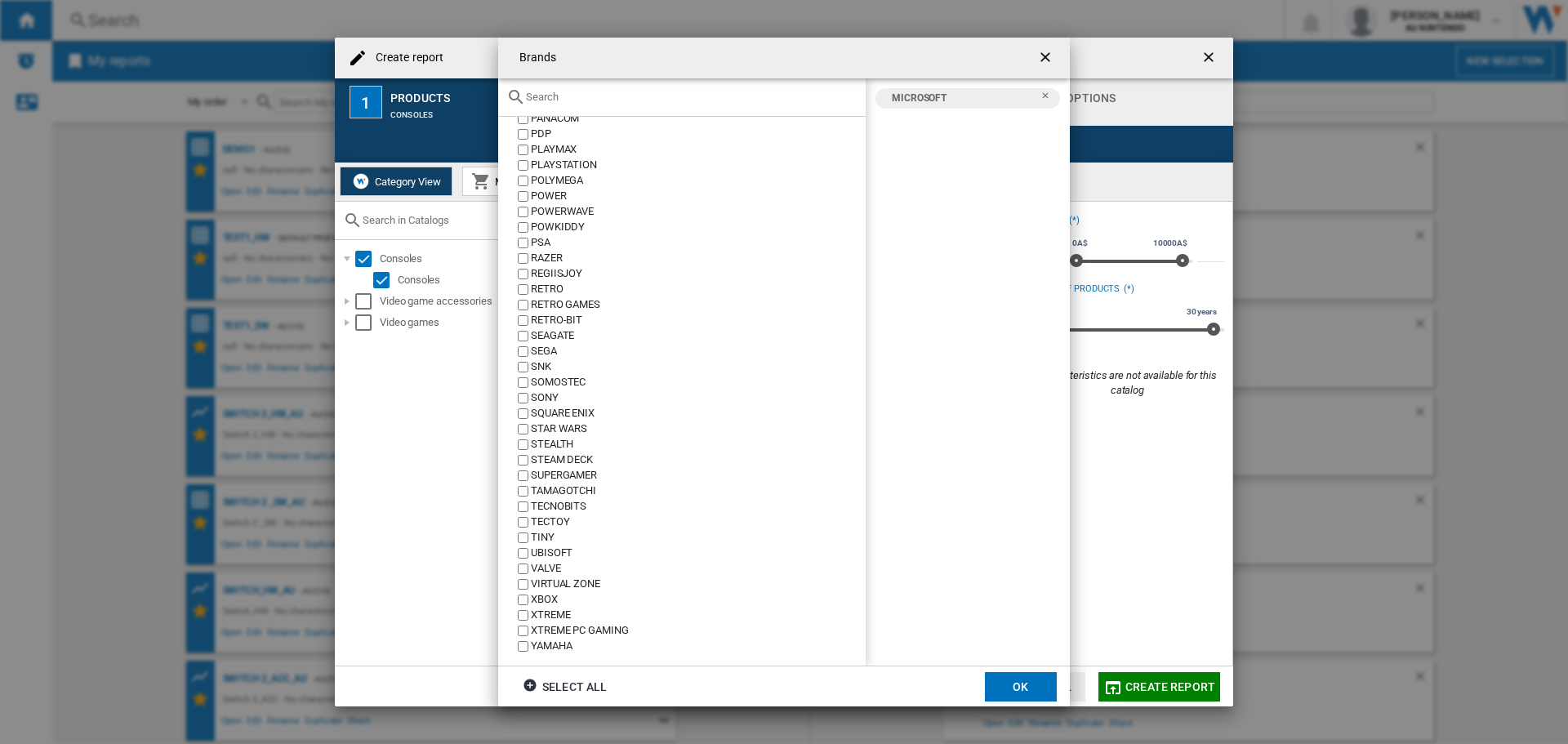
scroll to position [1329, 0]
click at [540, 593] on div "XBOX" at bounding box center [698, 595] width 334 height 16
click at [998, 693] on button "OK" at bounding box center [1021, 686] width 72 height 29
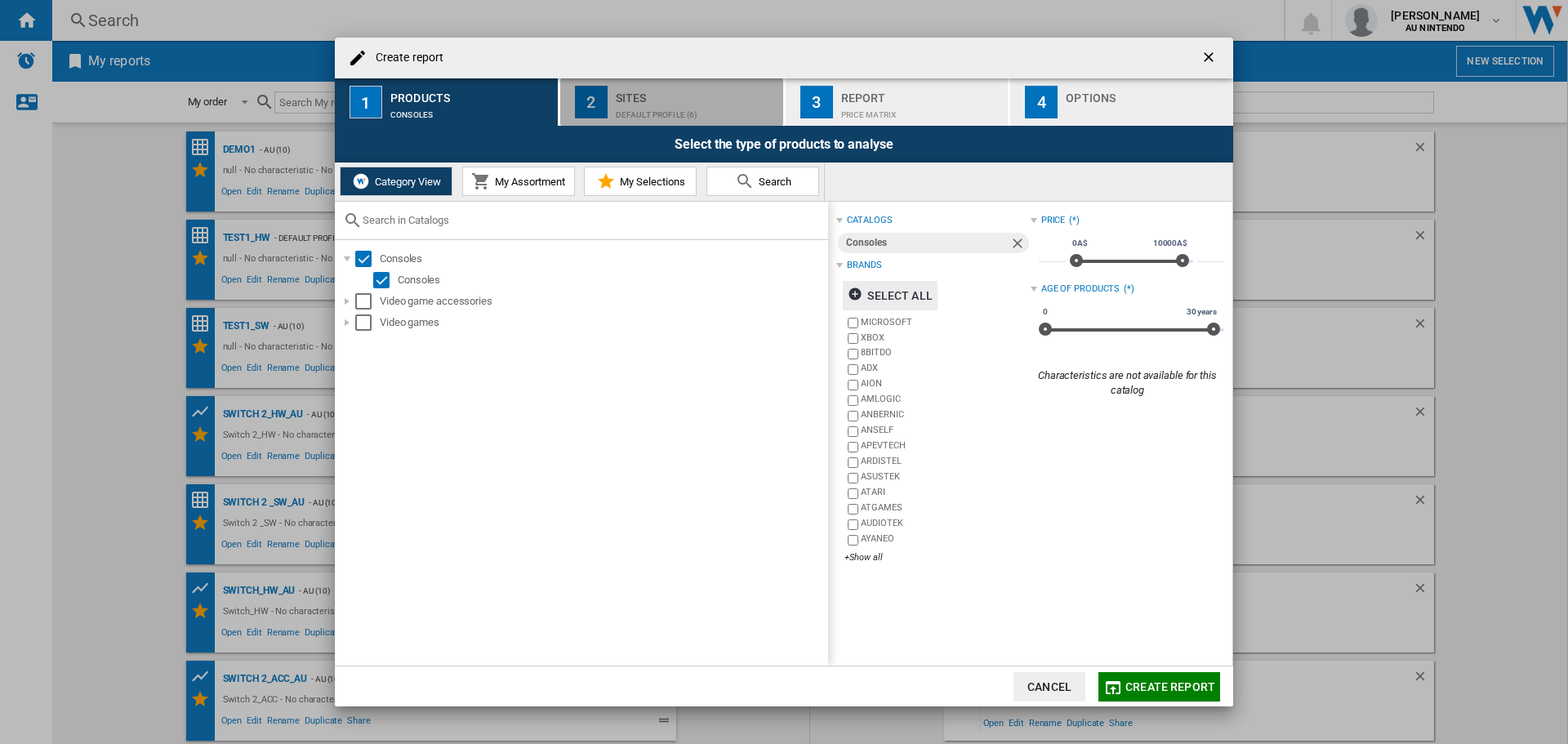
click at [676, 105] on div "Default profile (6)" at bounding box center [695, 110] width 161 height 17
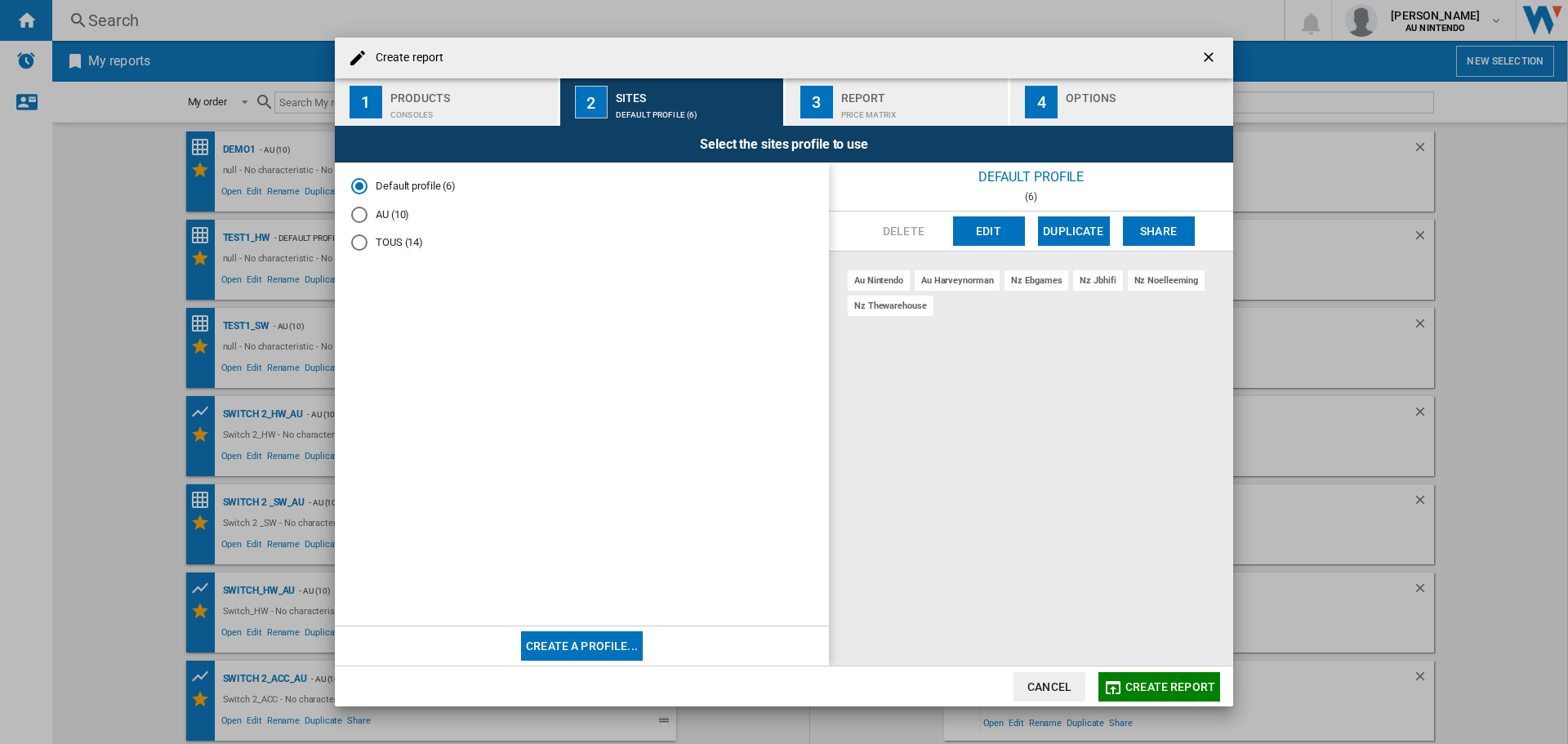
click at [347, 216] on div "Default profile (6) AU (10) TOUS (14)" at bounding box center [581, 395] width 494 height 465
click at [363, 212] on div "AU (10)" at bounding box center [359, 215] width 17 height 17
click at [874, 104] on div "Price Matrix" at bounding box center [920, 110] width 161 height 17
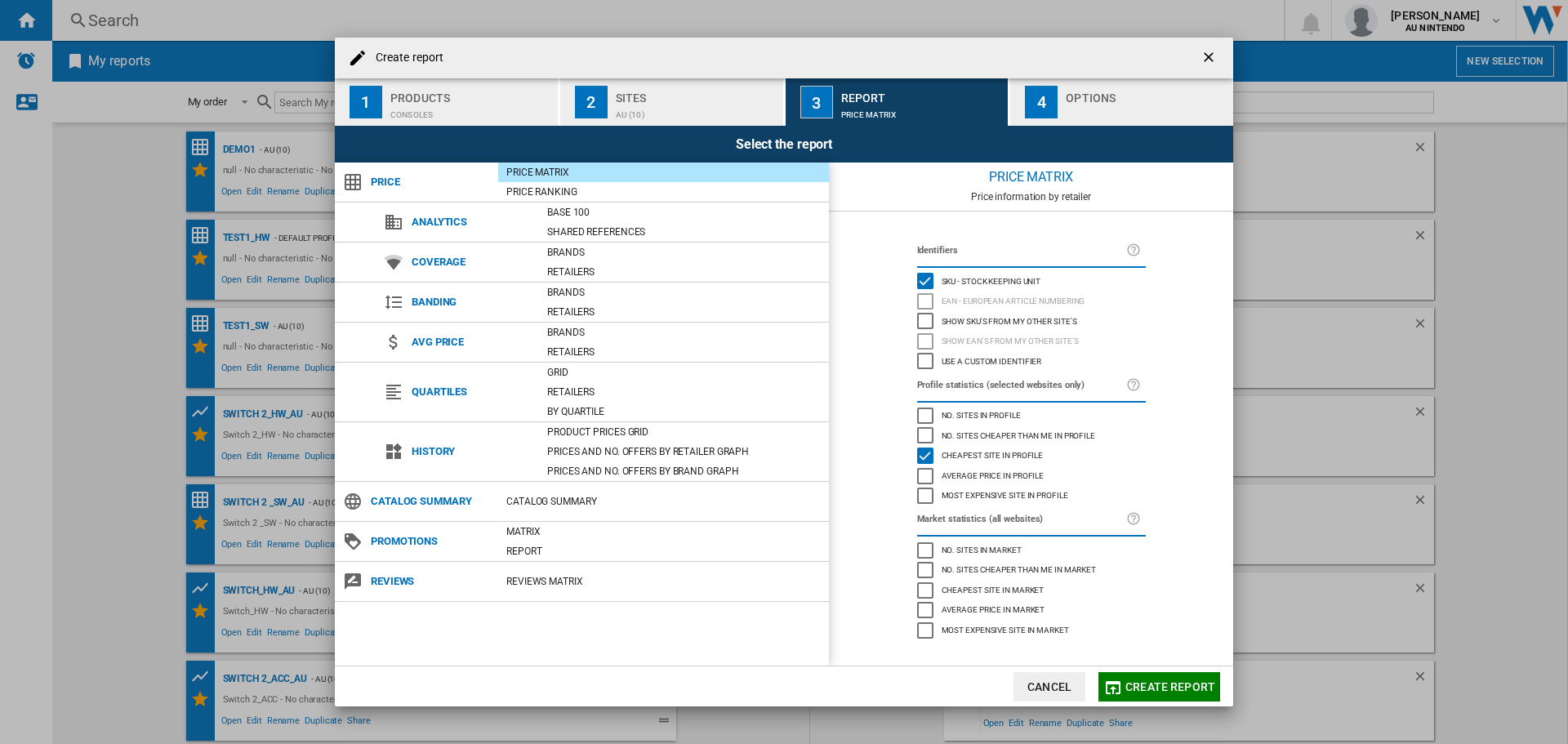
click at [1132, 683] on span "Create report" at bounding box center [1170, 686] width 90 height 13
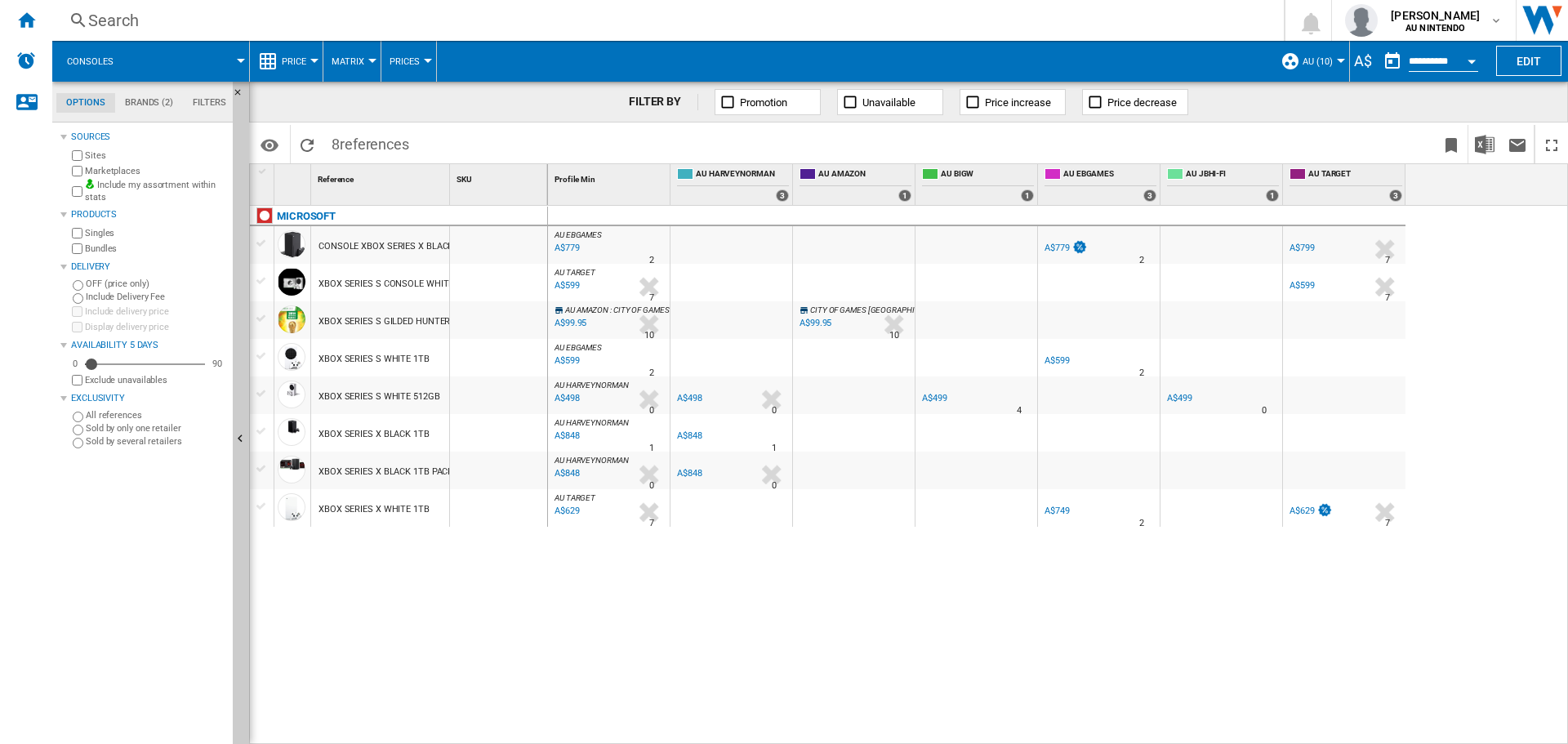
click at [286, 51] on button "Price" at bounding box center [299, 61] width 33 height 40
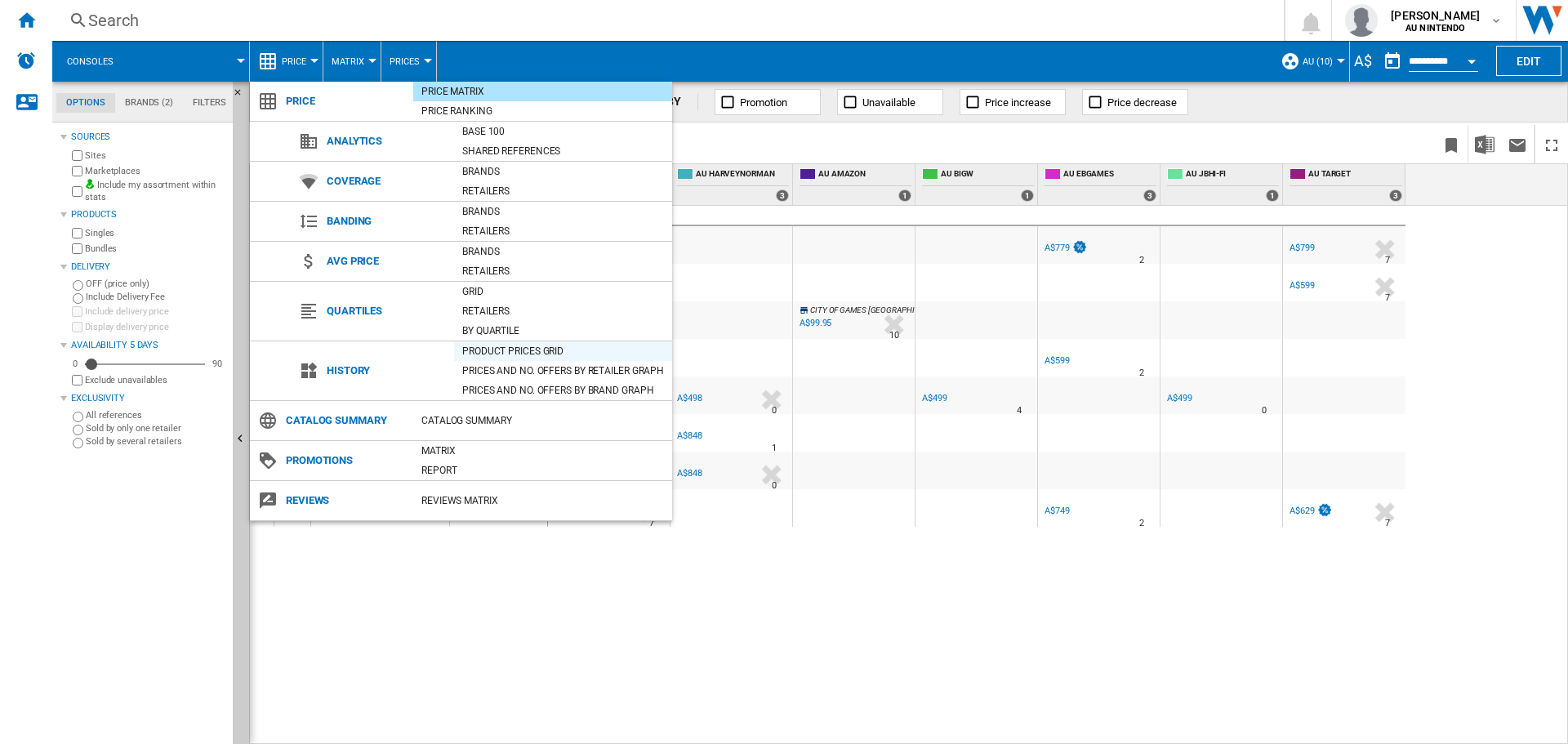
click at [486, 349] on div "Product prices grid" at bounding box center [562, 351] width 218 height 17
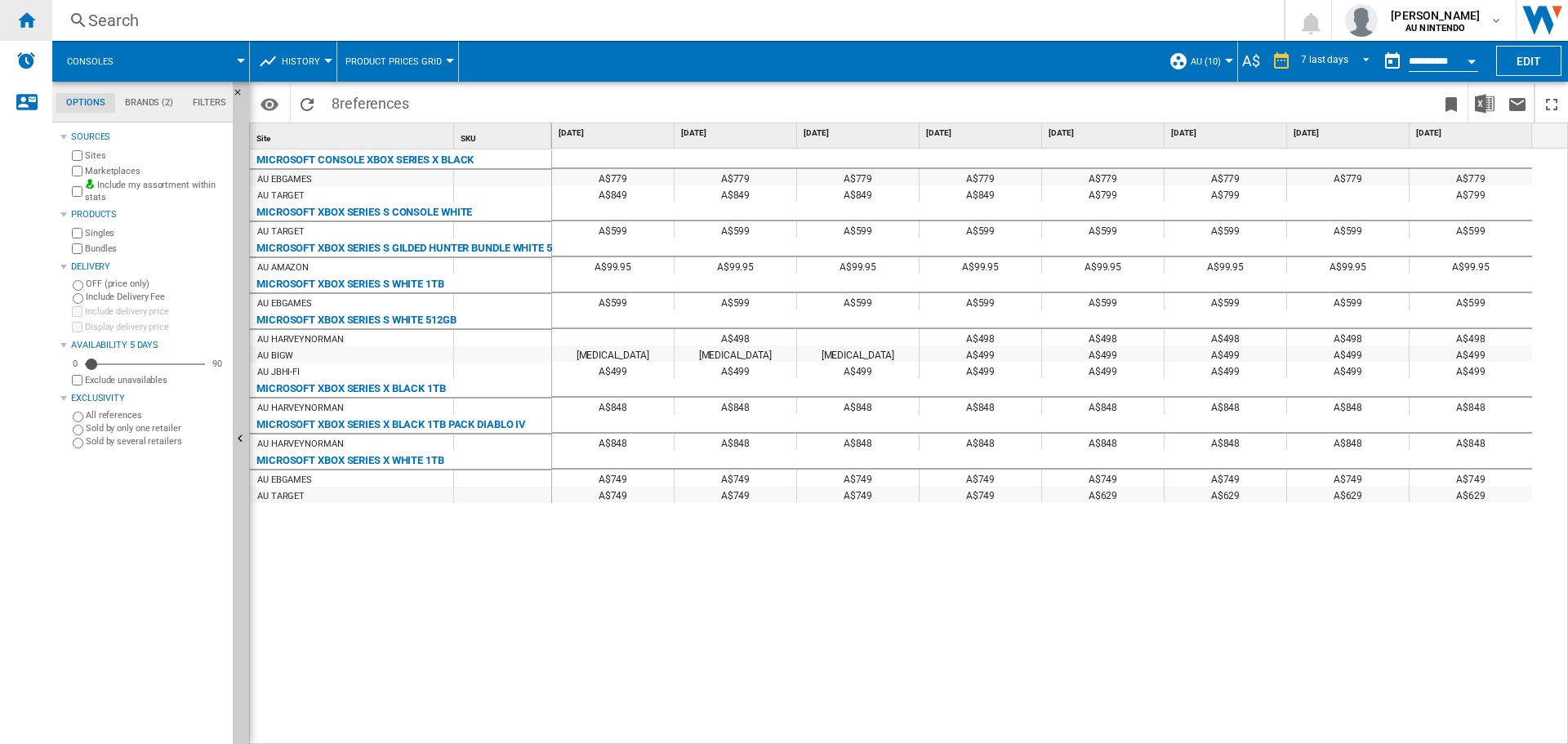
click at [21, 13] on ng-md-icon "Home" at bounding box center [26, 19] width 19 height 19
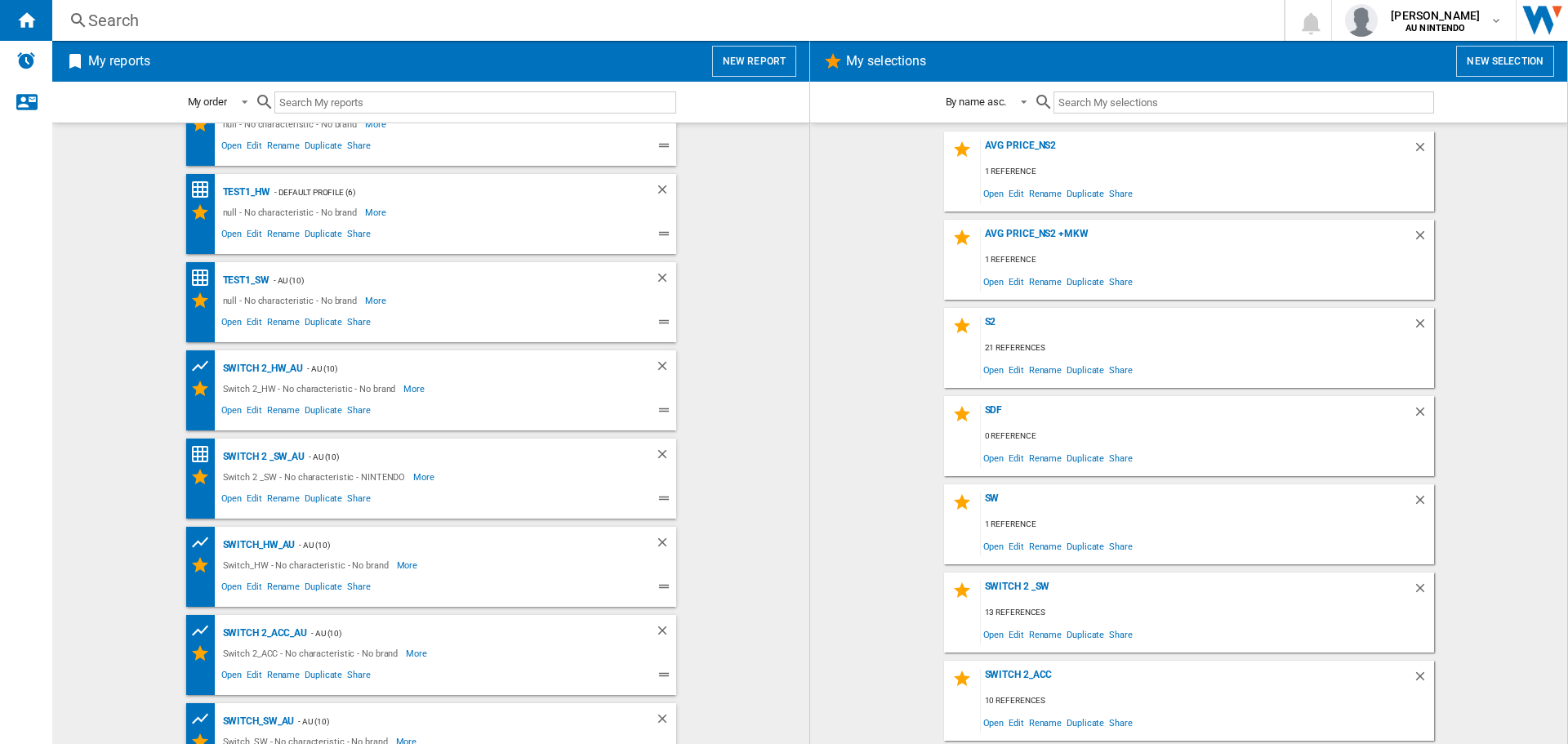
scroll to position [85, 0]
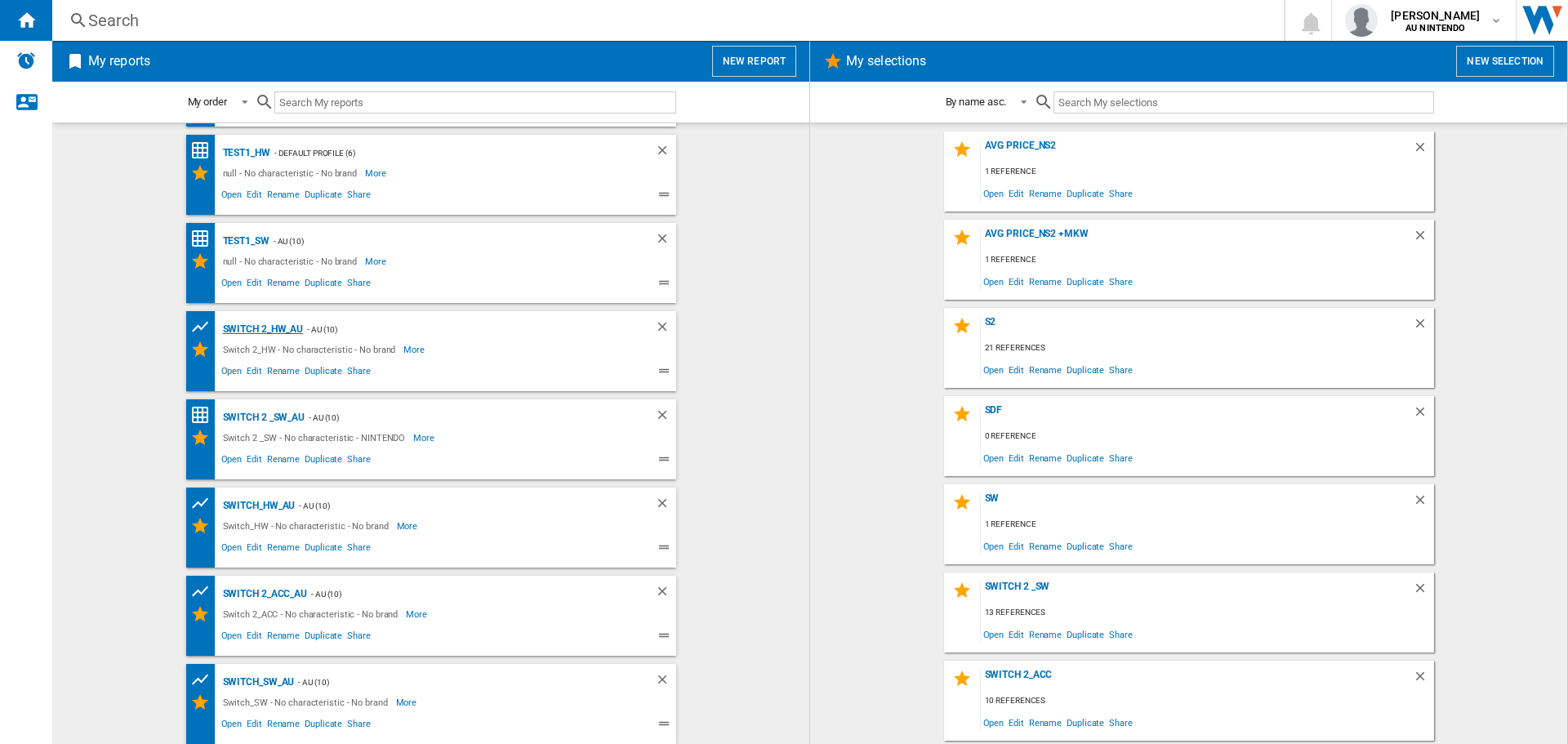
click at [261, 322] on div "Switch 2_HW_AU" at bounding box center [261, 330] width 85 height 20
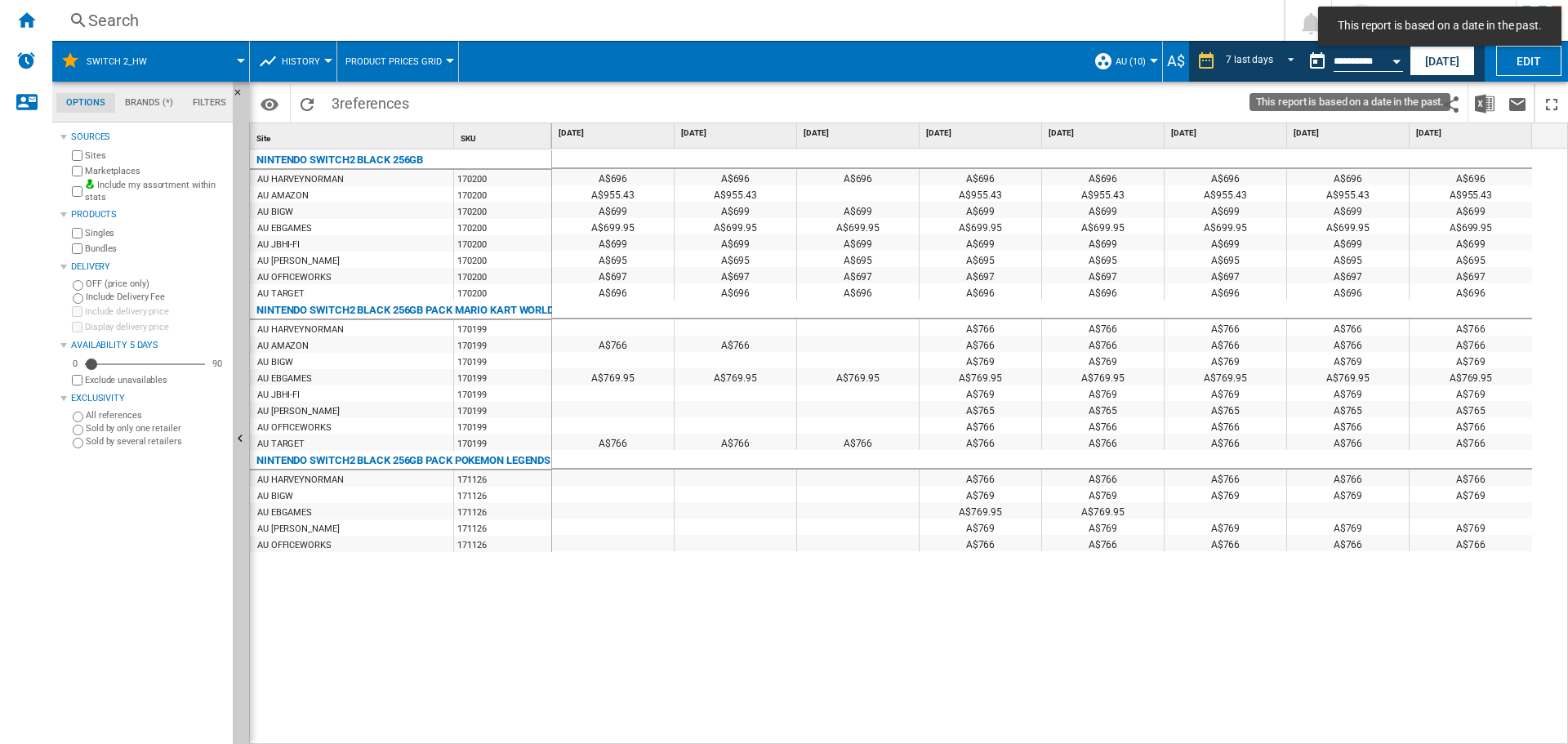
click at [1399, 70] on button "Open calendar" at bounding box center [1396, 59] width 29 height 29
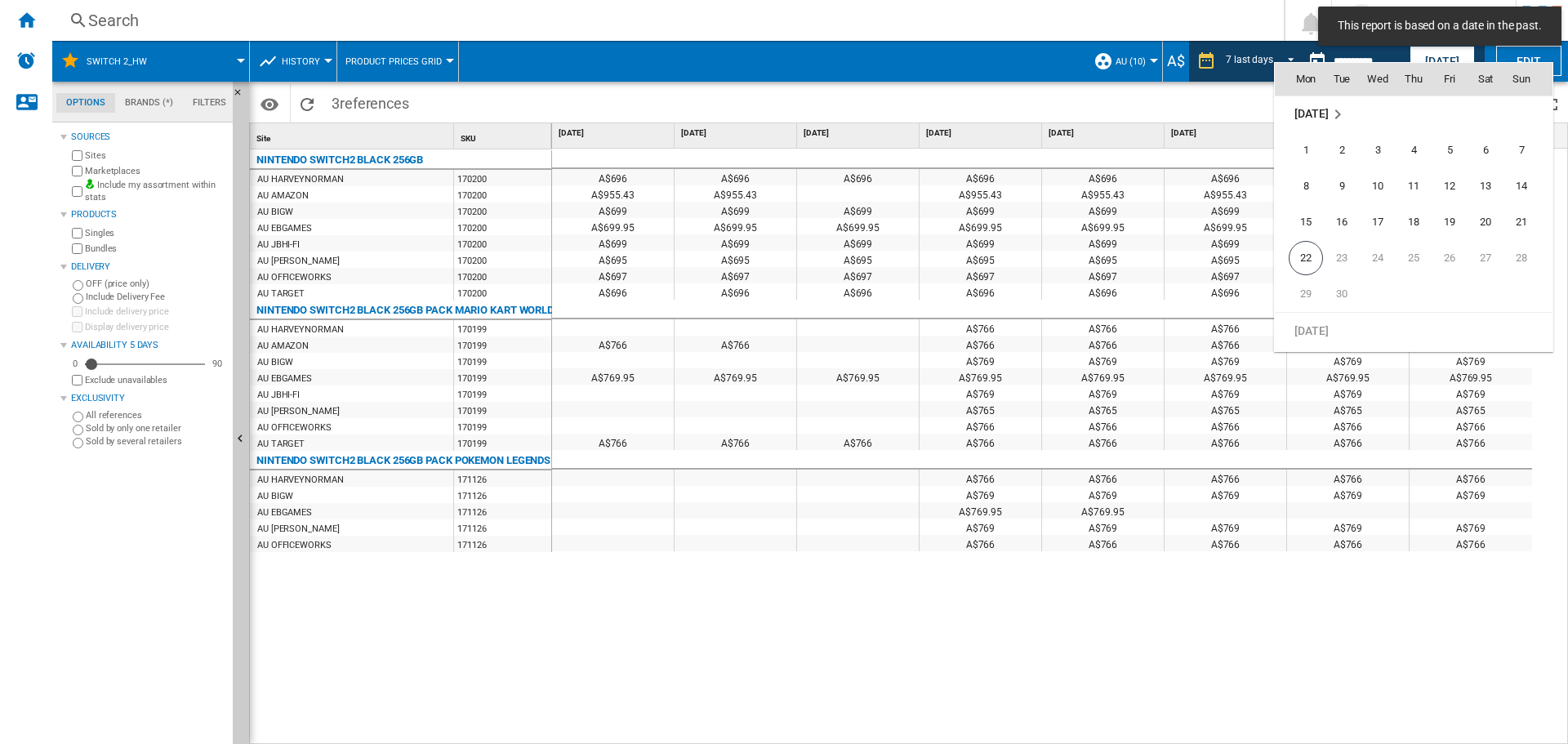
scroll to position [7790, 0]
click at [1317, 253] on span "22" at bounding box center [1305, 255] width 34 height 34
type input "**********"
